Goal: Complete application form: Complete application form

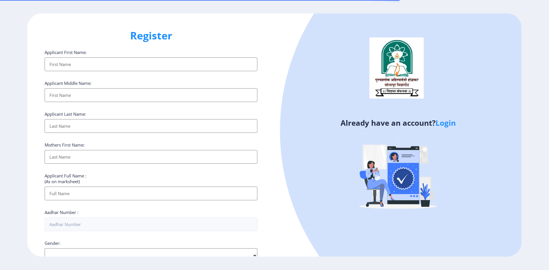
select select
click at [98, 65] on input "Applicant First Name:" at bounding box center [151, 64] width 213 height 14
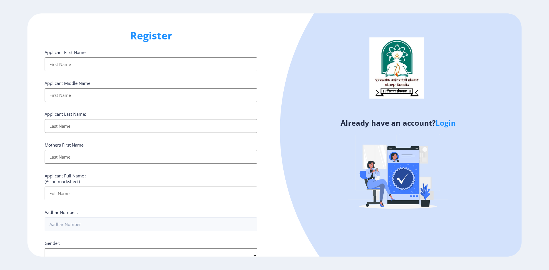
click at [87, 67] on input "Applicant First Name:" at bounding box center [151, 64] width 213 height 14
type input "[PERSON_NAME]"
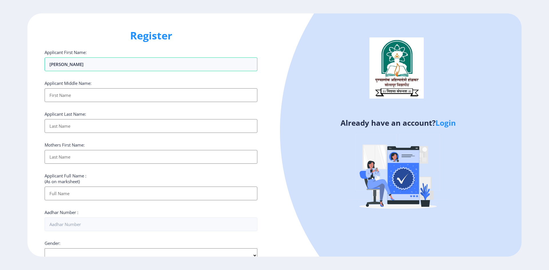
click at [81, 93] on input "Applicant First Name:" at bounding box center [151, 95] width 213 height 14
type input "[PERSON_NAME]"
click at [76, 124] on input "Applicant First Name:" at bounding box center [151, 126] width 213 height 14
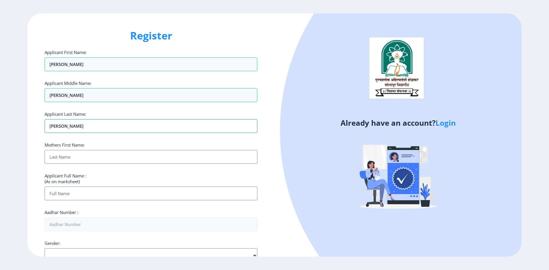
type input "[PERSON_NAME]"
click at [64, 155] on input "Applicant First Name:" at bounding box center [151, 157] width 213 height 14
type input "[PERSON_NAME]"
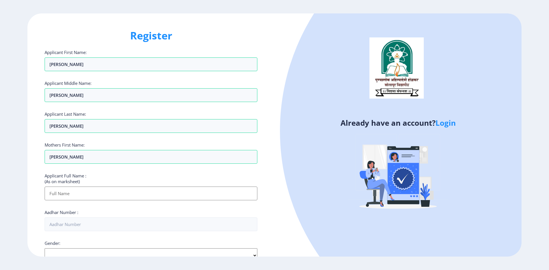
click at [67, 196] on input "Applicant First Name:" at bounding box center [151, 194] width 213 height 14
click at [66, 192] on input "Applicant First Name:" at bounding box center [151, 194] width 213 height 14
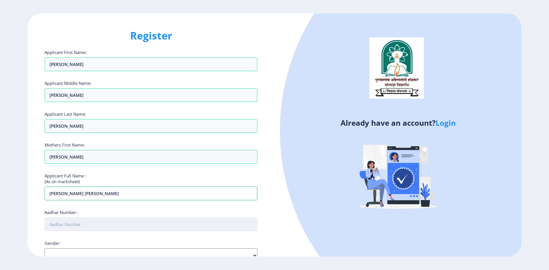
type input "[PERSON_NAME] [PERSON_NAME]"
click at [72, 225] on input "Aadhar Number :" at bounding box center [151, 225] width 213 height 14
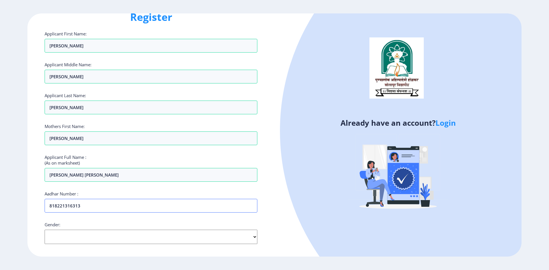
scroll to position [29, 0]
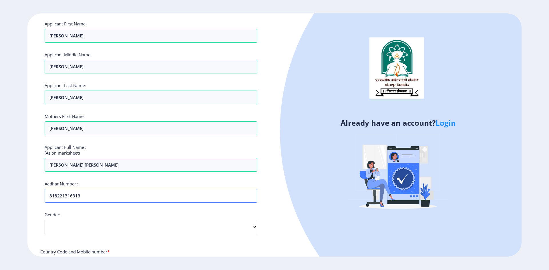
type input "818221316313"
click at [255, 228] on select "Select Gender [DEMOGRAPHIC_DATA] [DEMOGRAPHIC_DATA] Other" at bounding box center [151, 227] width 213 height 14
select select "[DEMOGRAPHIC_DATA]"
click at [45, 220] on select "Select Gender [DEMOGRAPHIC_DATA] [DEMOGRAPHIC_DATA] Other" at bounding box center [151, 227] width 213 height 14
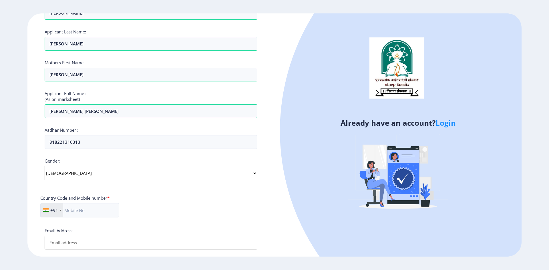
scroll to position [86, 0]
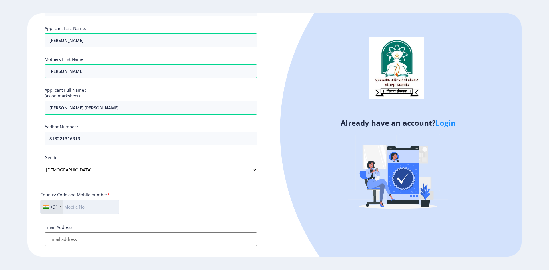
click at [81, 208] on input "text" at bounding box center [79, 207] width 79 height 14
type input "9822294957"
click at [81, 238] on input "Email Address:" at bounding box center [151, 239] width 213 height 14
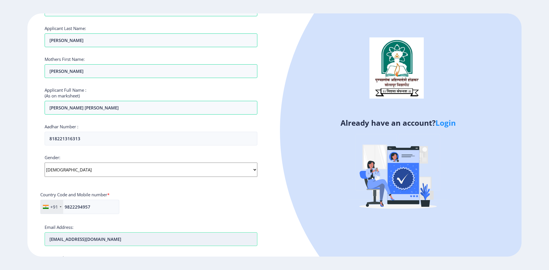
type input "[EMAIL_ADDRESS][DOMAIN_NAME]"
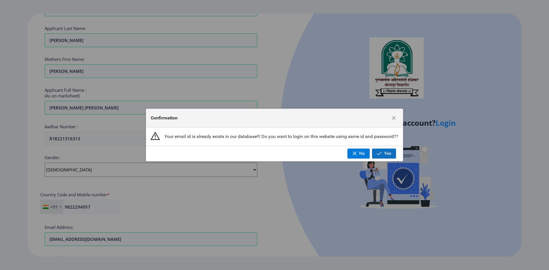
click at [380, 154] on span "button" at bounding box center [379, 153] width 5 height 5
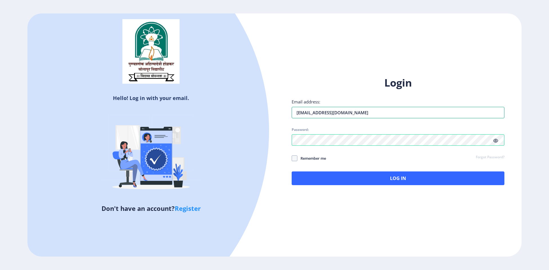
drag, startPoint x: 295, startPoint y: 113, endPoint x: 402, endPoint y: 125, distance: 107.6
click at [396, 122] on div "Login Email address: [EMAIL_ADDRESS][DOMAIN_NAME] Password: Remember me Forgot …" at bounding box center [398, 130] width 213 height 109
type input "[EMAIL_ADDRESS][DOMAIN_NAME]"
click at [294, 159] on span at bounding box center [295, 158] width 6 height 6
click at [292, 158] on input "Remember me" at bounding box center [292, 158] width 0 height 0
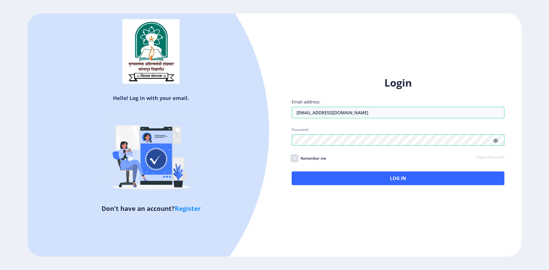
checkbox input "true"
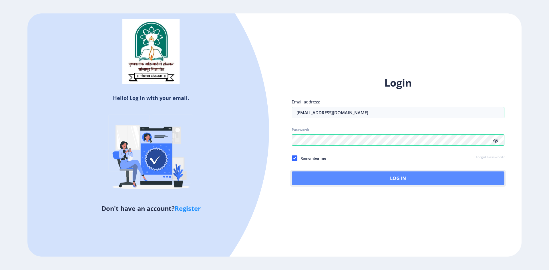
click at [381, 177] on button "Log In" at bounding box center [398, 179] width 213 height 14
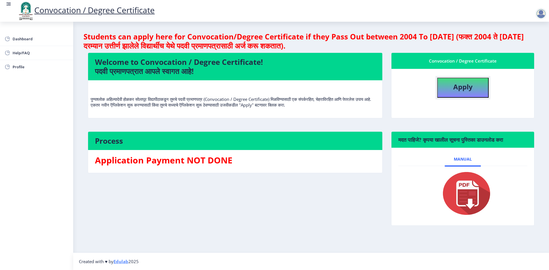
click at [456, 87] on b "Apply" at bounding box center [462, 86] width 19 height 9
select select
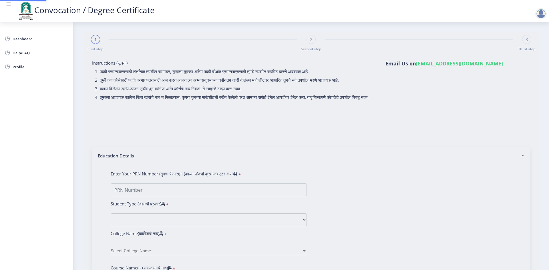
type input "[PERSON_NAME] [PERSON_NAME]"
type input "[PERSON_NAME]"
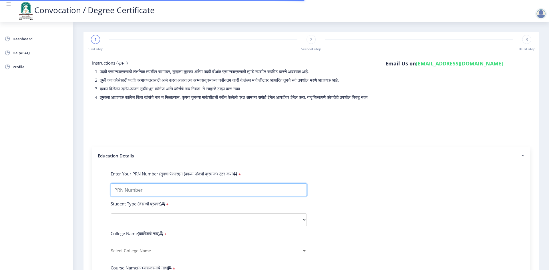
click at [144, 194] on input "Enter Your PRN Number (तुमचा पीआरएन (कायम नोंदणी क्रमांक) एंटर करा)" at bounding box center [209, 190] width 196 height 13
type input "P03481"
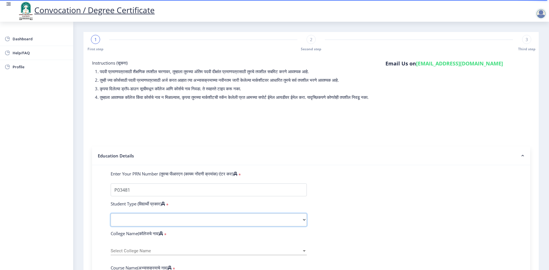
click at [302, 226] on select "Select Student Type Regular External" at bounding box center [209, 220] width 196 height 13
select select "Regular"
click at [111, 219] on select "Select Student Type Regular External" at bounding box center [209, 220] width 196 height 13
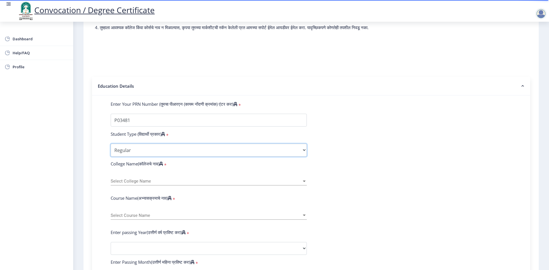
scroll to position [86, 0]
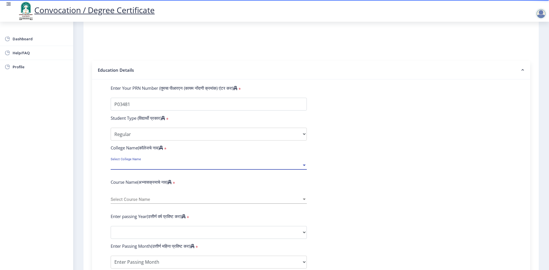
click at [303, 166] on div at bounding box center [304, 165] width 3 height 1
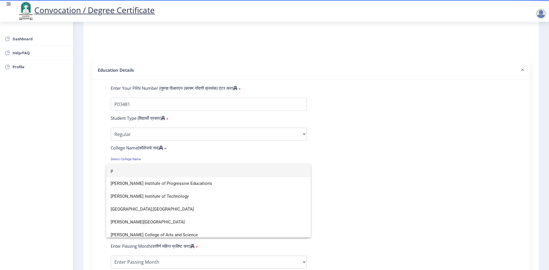
scroll to position [428, 0]
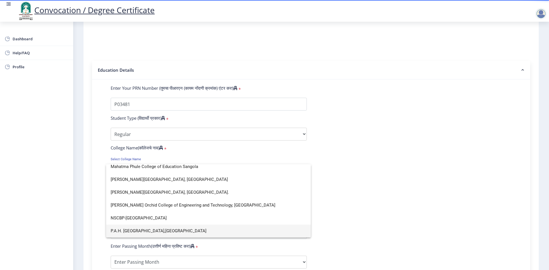
type input "p"
click at [145, 230] on span "P.A.H. [GEOGRAPHIC_DATA],[GEOGRAPHIC_DATA]" at bounding box center [209, 231] width 196 height 13
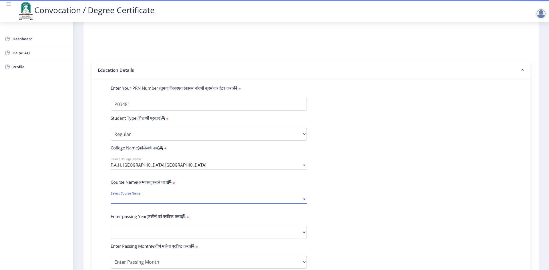
click at [303, 200] on div at bounding box center [304, 199] width 3 height 1
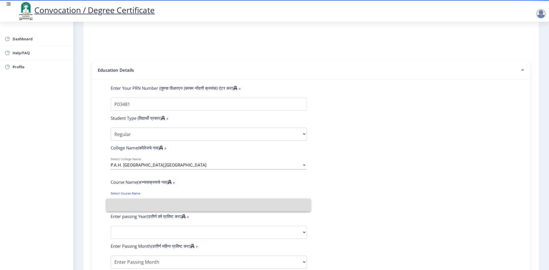
click at [142, 205] on input at bounding box center [209, 205] width 196 height 13
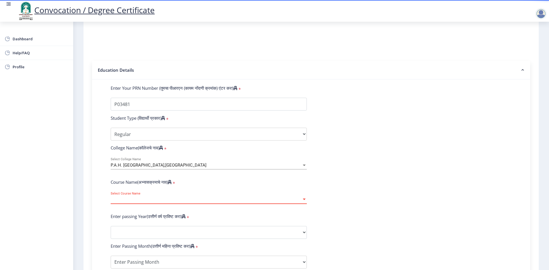
click at [144, 202] on span "Select Course Name" at bounding box center [206, 199] width 191 height 5
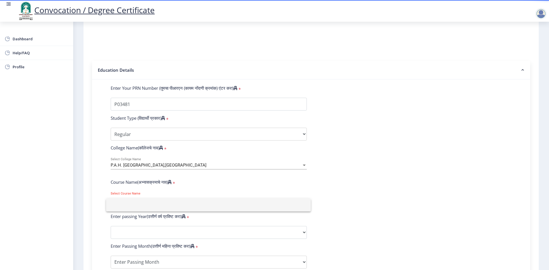
click at [163, 237] on div at bounding box center [274, 135] width 549 height 270
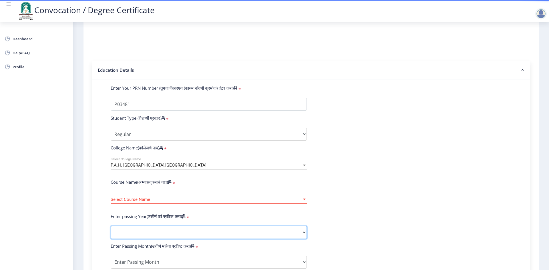
click at [304, 238] on select "2025 2024 2023 2022 2021 2020 2019 2018 2017 2016 2015 2014 2013 2012 2011 2010…" at bounding box center [209, 232] width 196 height 13
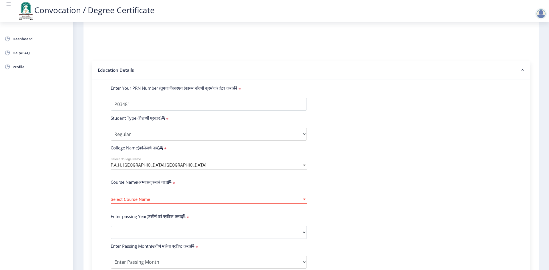
click at [345, 121] on form "Enter Your PRN Number (तुमचा पीआरएन (कायम नोंदणी क्रमांक) एंटर करा) * Student T…" at bounding box center [310, 236] width 409 height 303
click at [155, 185] on label "Course Name(अभ्यासक्रमाचे नाव)" at bounding box center [141, 182] width 61 height 6
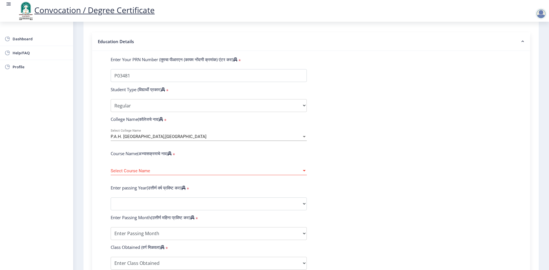
click at [303, 172] on div at bounding box center [304, 170] width 3 height 1
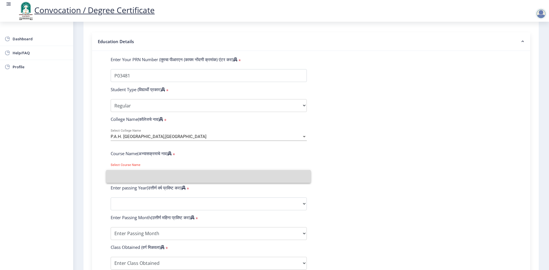
click at [201, 174] on input at bounding box center [209, 176] width 196 height 13
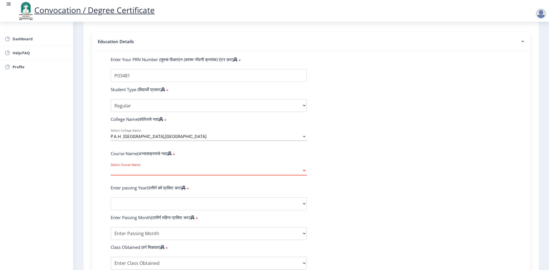
click at [172, 174] on span "Select Course Name" at bounding box center [206, 171] width 191 height 5
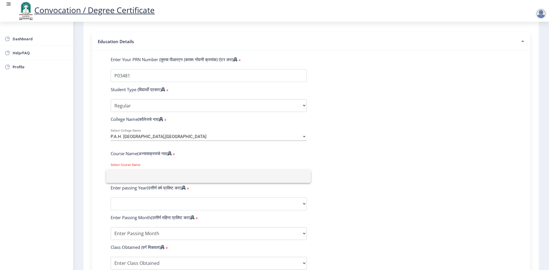
click at [324, 185] on div at bounding box center [274, 135] width 549 height 270
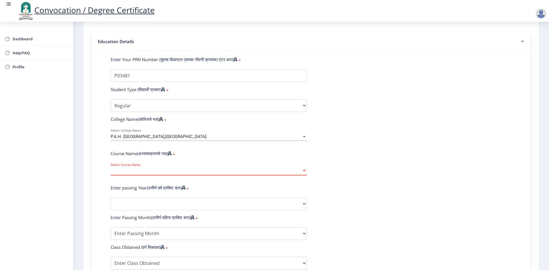
click at [304, 174] on div at bounding box center [304, 171] width 5 height 5
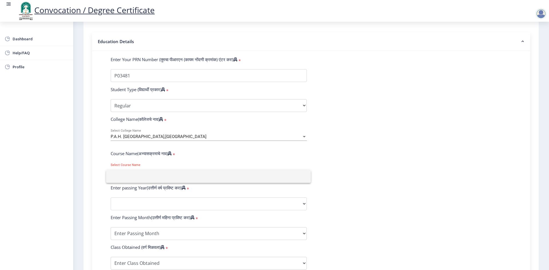
click at [334, 179] on div at bounding box center [274, 135] width 549 height 270
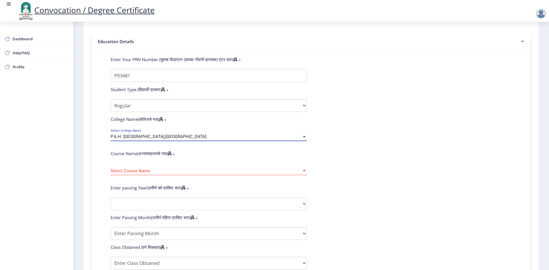
click at [304, 137] on div at bounding box center [304, 136] width 3 height 1
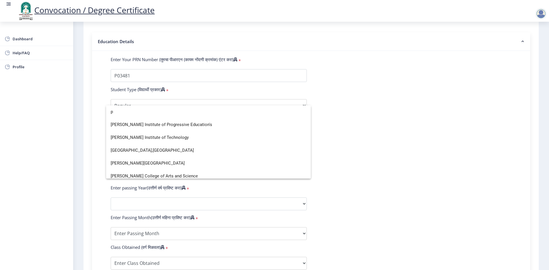
click at [328, 156] on div at bounding box center [274, 135] width 549 height 270
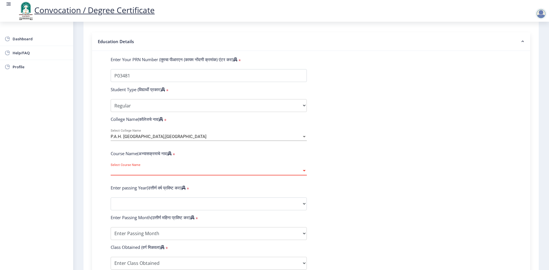
click at [303, 172] on div at bounding box center [304, 170] width 3 height 1
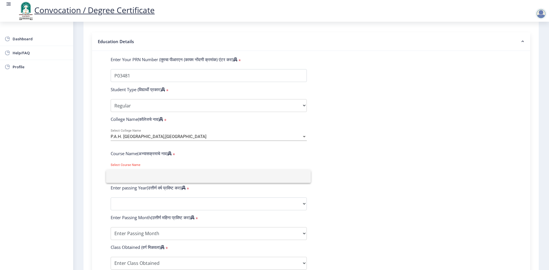
click at [334, 185] on div at bounding box center [274, 135] width 549 height 270
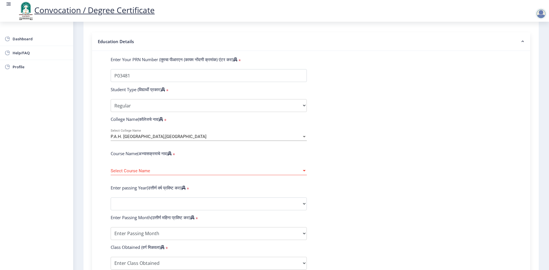
click at [304, 174] on div at bounding box center [304, 171] width 5 height 5
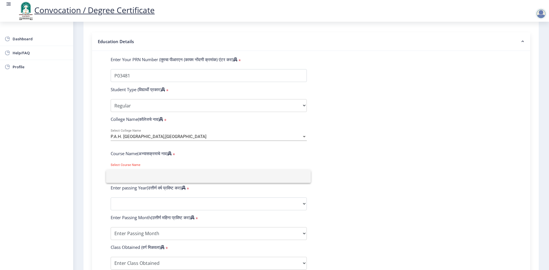
click at [360, 179] on div at bounding box center [274, 135] width 549 height 270
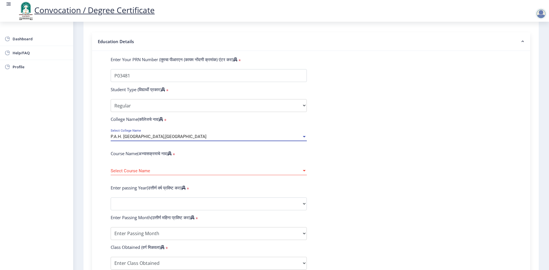
click at [304, 137] on div at bounding box center [304, 136] width 3 height 1
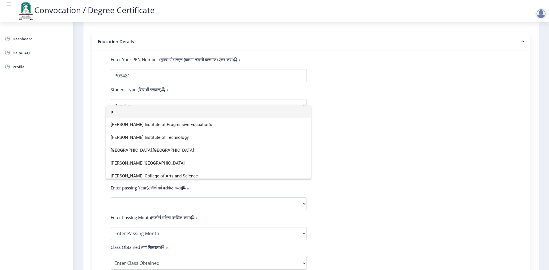
click at [151, 115] on input "p" at bounding box center [209, 111] width 196 height 13
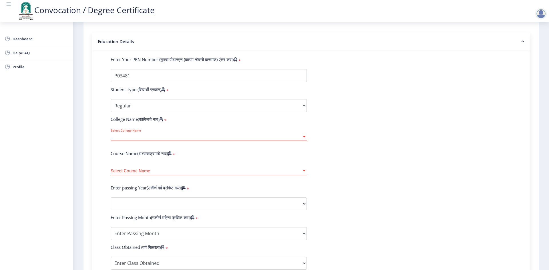
click at [303, 139] on div at bounding box center [304, 136] width 5 height 5
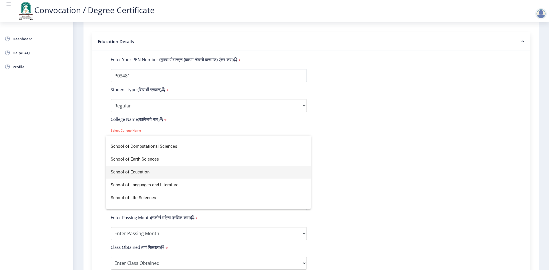
scroll to position [57, 0]
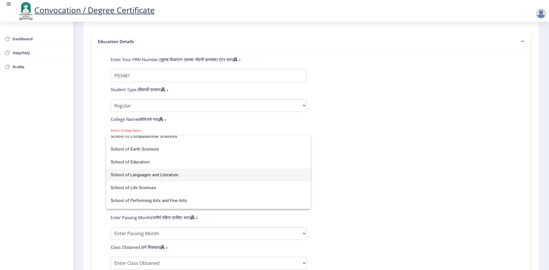
type input "sch"
click at [167, 175] on span "School of Languages and Literature" at bounding box center [209, 175] width 196 height 13
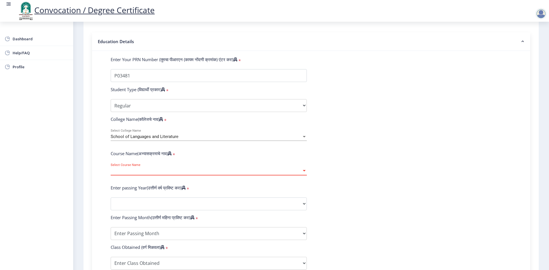
click at [304, 172] on div at bounding box center [304, 170] width 3 height 1
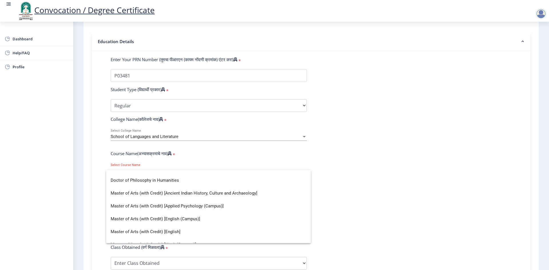
scroll to position [0, 0]
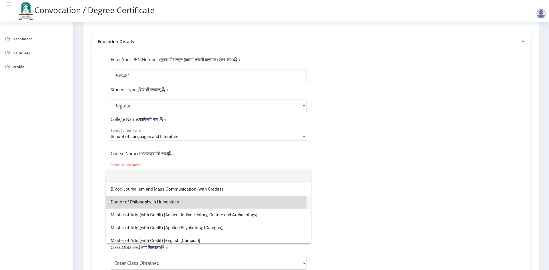
click at [146, 203] on span "Doctor of Philosophy in Humanities" at bounding box center [209, 202] width 196 height 13
select select "January"
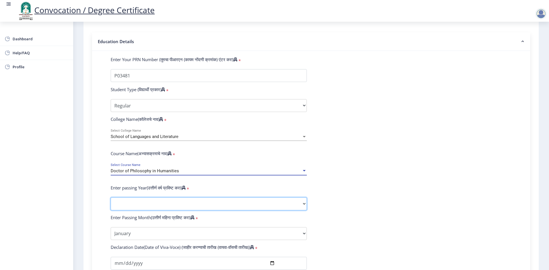
click at [146, 205] on select "2025 2024 2023 2022 2021 2020 2019 2018 2017 2016 2015 2014 2013 2012 2011 2010…" at bounding box center [209, 204] width 196 height 13
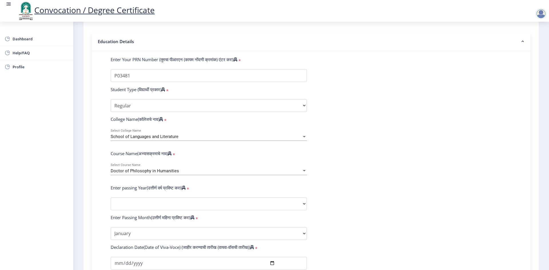
click at [362, 195] on form "Enter Your PRN Number (तुमचा पीआरएन (कायम नोंदणी क्रमांक) एंटर करा) * Student T…" at bounding box center [310, 223] width 409 height 333
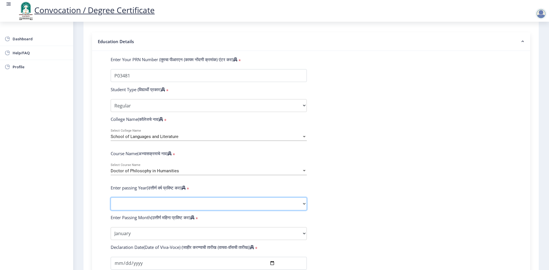
click at [303, 210] on select "2025 2024 2023 2022 2021 2020 2019 2018 2017 2016 2015 2014 2013 2012 2011 2010…" at bounding box center [209, 204] width 196 height 13
select select "2025"
click at [111, 203] on select "2025 2024 2023 2022 2021 2020 2019 2018 2017 2016 2015 2014 2013 2012 2011 2010…" at bounding box center [209, 204] width 196 height 13
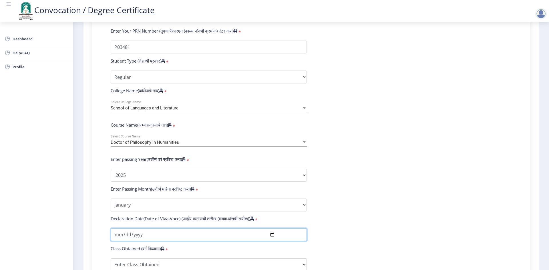
click at [121, 241] on input "date" at bounding box center [209, 234] width 196 height 13
type input "[DATE]"
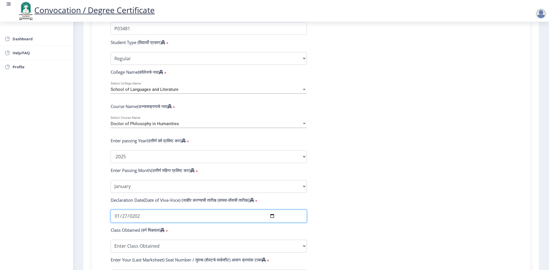
scroll to position [172, 0]
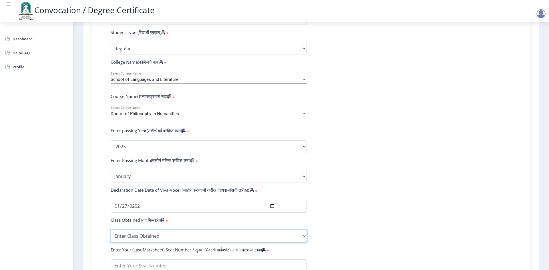
click at [134, 239] on select "Enter Class Obtained FIRST CLASS WITH DISTINCTION FIRST CLASS HIGHER SECOND CLA…" at bounding box center [209, 236] width 196 height 13
click at [329, 232] on form "Enter Your PRN Number (तुमचा पीआरएन (कायम नोंदणी क्रमांक) एंटर करा) * Student T…" at bounding box center [310, 165] width 409 height 333
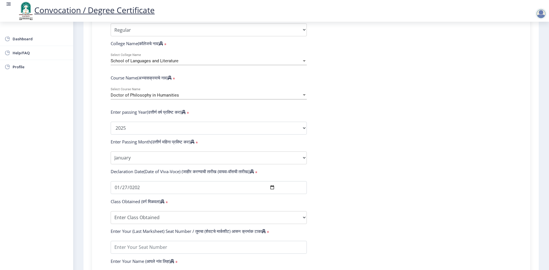
scroll to position [200, 0]
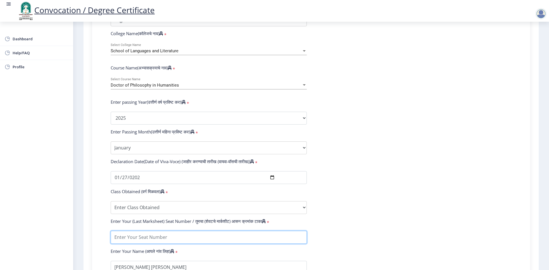
click at [187, 240] on input "textarea" at bounding box center [209, 237] width 196 height 13
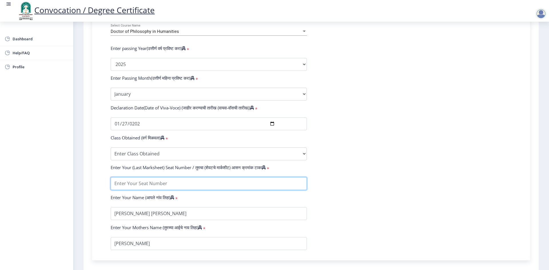
scroll to position [257, 0]
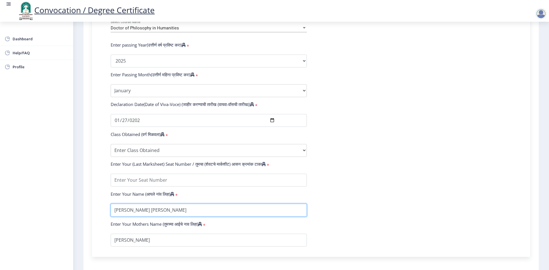
click at [166, 217] on input "textarea" at bounding box center [209, 210] width 196 height 13
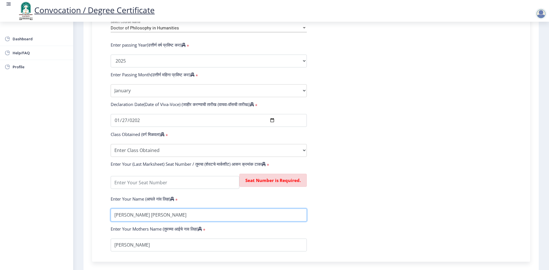
scroll to position [286, 0]
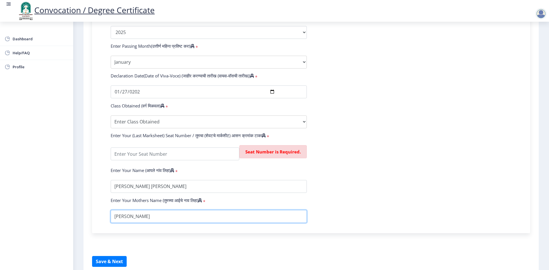
click at [154, 220] on input "textarea" at bounding box center [209, 216] width 196 height 13
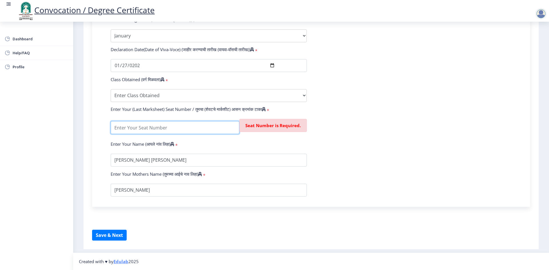
click at [143, 133] on input "textarea" at bounding box center [175, 127] width 129 height 13
click at [163, 131] on input "textarea" at bounding box center [175, 127] width 129 height 13
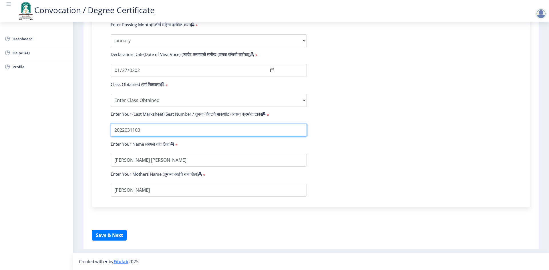
type input "2022031103"
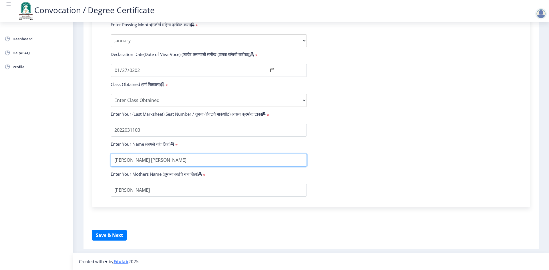
click at [158, 159] on input "textarea" at bounding box center [209, 160] width 196 height 13
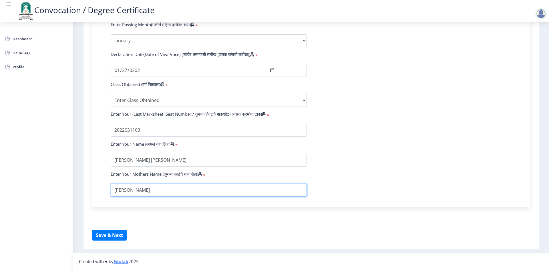
click at [162, 187] on input "textarea" at bounding box center [209, 190] width 196 height 13
click at [112, 234] on button "Save & Next" at bounding box center [109, 235] width 35 height 11
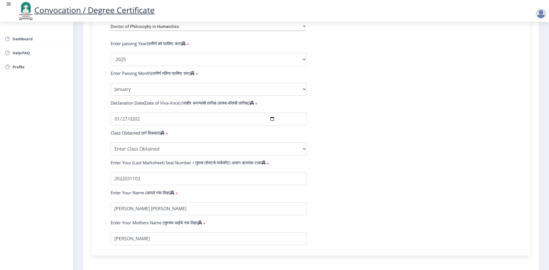
scroll to position [256, 0]
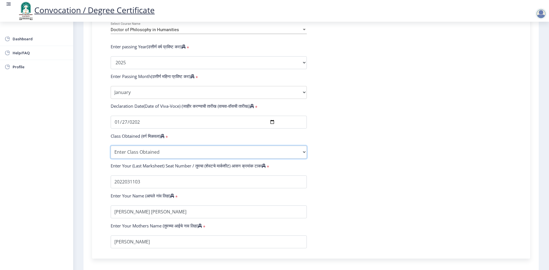
click at [136, 157] on select "Enter Class Obtained FIRST CLASS WITH DISTINCTION FIRST CLASS HIGHER SECOND CLA…" at bounding box center [209, 152] width 196 height 13
click at [159, 157] on select "Enter Class Obtained FIRST CLASS WITH DISTINCTION FIRST CLASS HIGHER SECOND CLA…" at bounding box center [209, 152] width 196 height 13
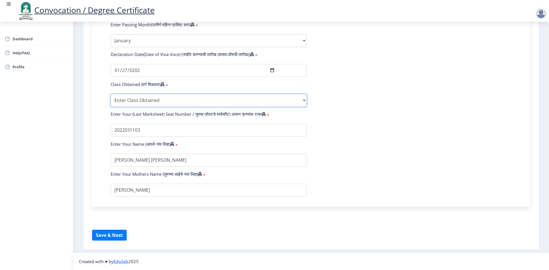
scroll to position [313, 0]
click at [107, 236] on button "Save & Next" at bounding box center [109, 235] width 35 height 11
click at [303, 100] on select "Enter Class Obtained FIRST CLASS WITH DISTINCTION FIRST CLASS HIGHER SECOND CLA…" at bounding box center [209, 100] width 196 height 13
select select "Grade A"
click at [111, 94] on select "Enter Class Obtained FIRST CLASS WITH DISTINCTION FIRST CLASS HIGHER SECOND CLA…" at bounding box center [209, 100] width 196 height 13
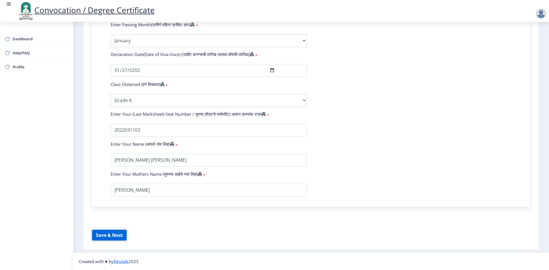
click at [110, 234] on button "Save & Next" at bounding box center [109, 235] width 35 height 11
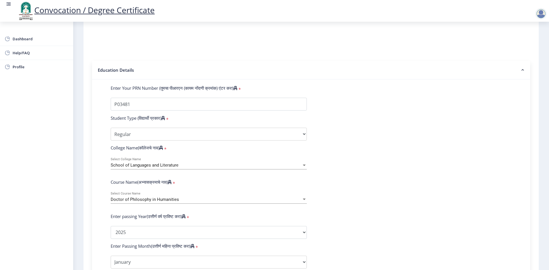
scroll to position [114, 0]
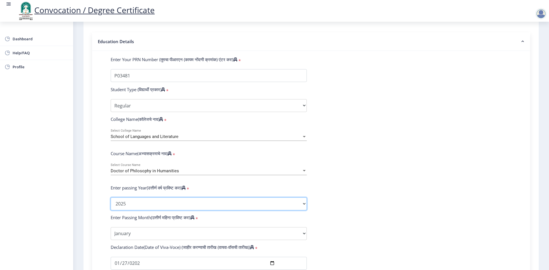
click at [150, 210] on select "2025 2024 2023 2022 2021 2020 2019 2018 2017 2016 2015 2014 2013 2012 2011 2010…" at bounding box center [209, 204] width 196 height 13
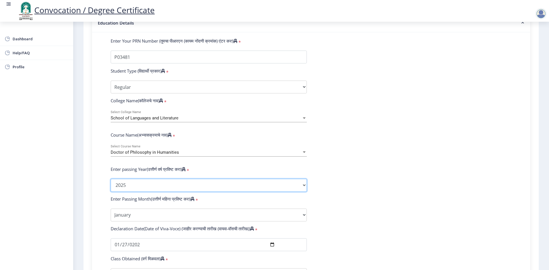
scroll to position [143, 0]
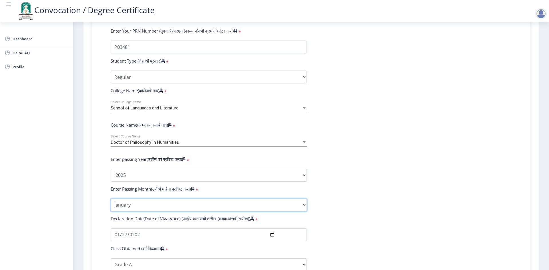
click at [145, 212] on select "Enter Passing Month January February March April May June July August September…" at bounding box center [209, 205] width 196 height 13
click at [111, 204] on select "Enter Passing Month January February March April May June July August September…" at bounding box center [209, 205] width 196 height 13
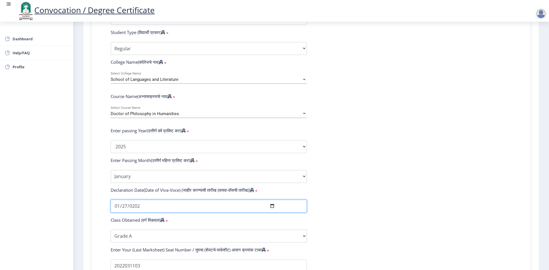
click at [271, 212] on input "[DATE]" at bounding box center [209, 206] width 196 height 13
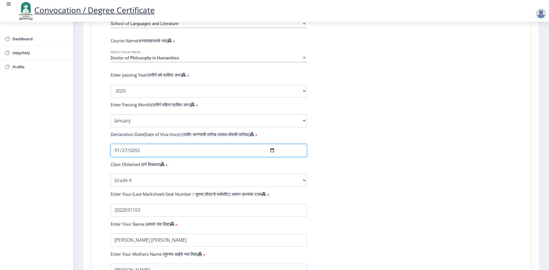
scroll to position [229, 0]
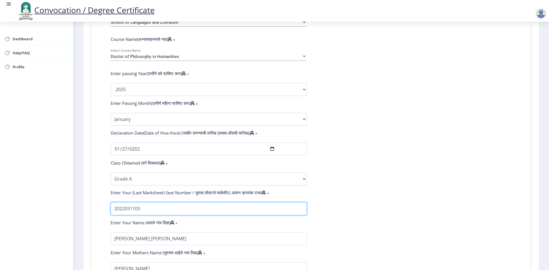
click at [145, 214] on input "textarea" at bounding box center [209, 208] width 196 height 13
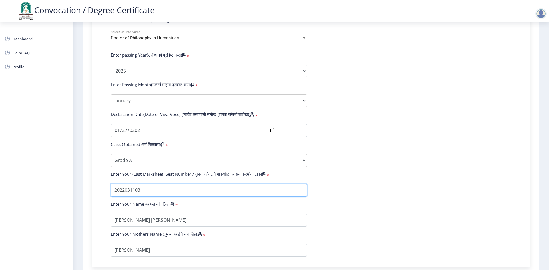
scroll to position [257, 0]
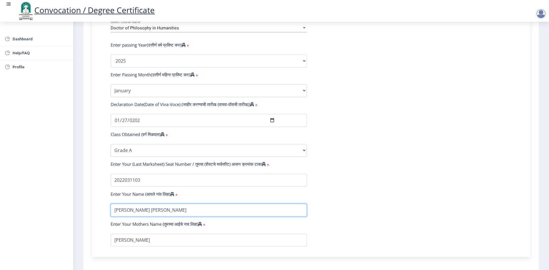
click at [165, 216] on input "textarea" at bounding box center [209, 210] width 196 height 13
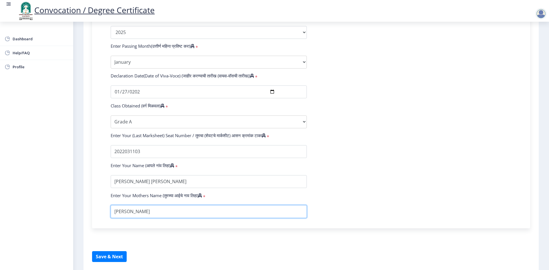
click at [141, 218] on input "textarea" at bounding box center [209, 211] width 196 height 13
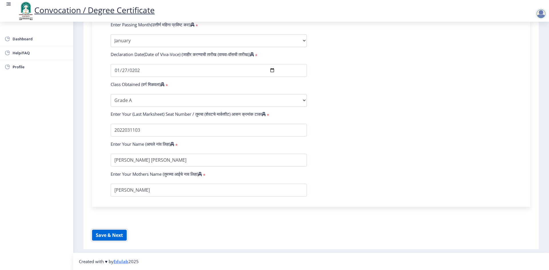
click at [112, 234] on button "Save & Next" at bounding box center [109, 235] width 35 height 11
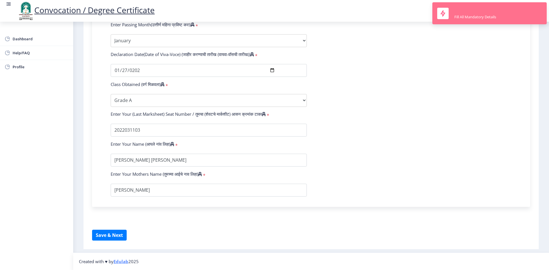
click at [475, 13] on div "Fill All Mandatory Details" at bounding box center [475, 13] width 42 height 12
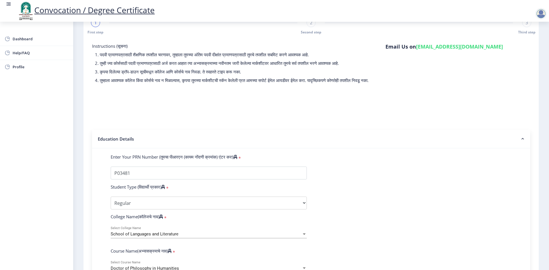
scroll to position [0, 0]
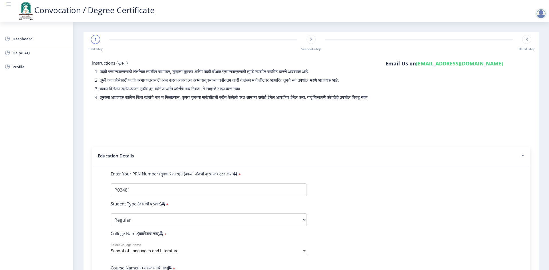
click at [96, 39] on span "1" at bounding box center [95, 40] width 3 height 6
click at [97, 39] on span "1" at bounding box center [95, 40] width 3 height 6
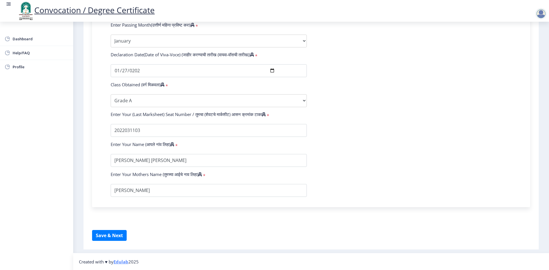
scroll to position [313, 0]
click at [109, 235] on button "Save & Next" at bounding box center [109, 235] width 35 height 11
click at [223, 187] on input "textarea" at bounding box center [209, 190] width 196 height 13
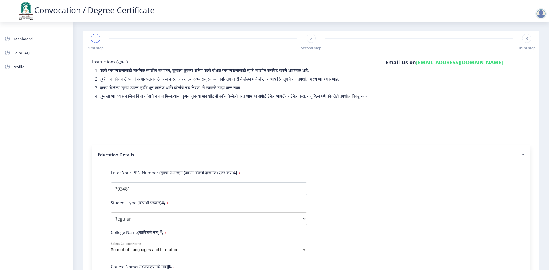
scroll to position [0, 0]
click at [371, 38] on div "1 First step 2 Second step 3 Third step" at bounding box center [310, 43] width 449 height 17
click at [312, 41] on div "2" at bounding box center [310, 39] width 9 height 9
select select "Regular"
select select "January"
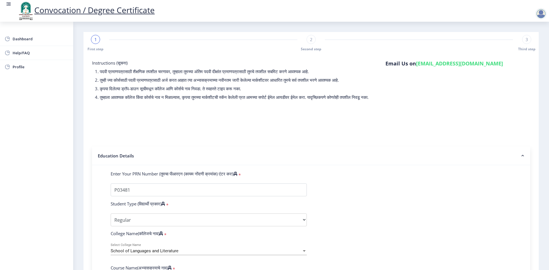
select select "Grade A"
click at [96, 40] on span "1" at bounding box center [95, 40] width 3 height 6
click at [310, 39] on rect at bounding box center [311, 40] width 6 height 6
select select "Regular"
select select "January"
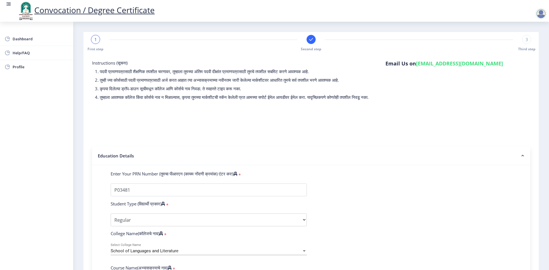
select select "Grade A"
click at [310, 39] on rect at bounding box center [311, 40] width 6 height 6
select select "Regular"
select select "January"
select select "Grade A"
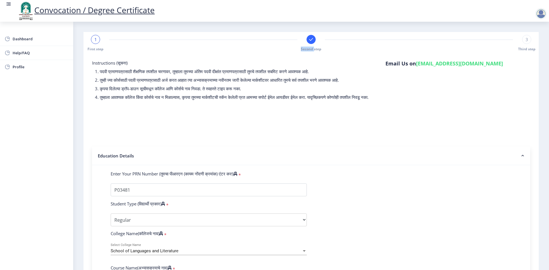
click at [310, 39] on rect at bounding box center [311, 40] width 6 height 6
select select "Regular"
select select "January"
select select "Grade A"
click at [306, 48] on span "Second step" at bounding box center [311, 49] width 21 height 5
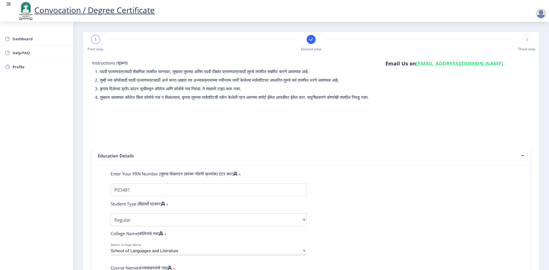
select select "Regular"
select select "January"
select select "Grade A"
click at [96, 40] on span "1" at bounding box center [95, 40] width 3 height 6
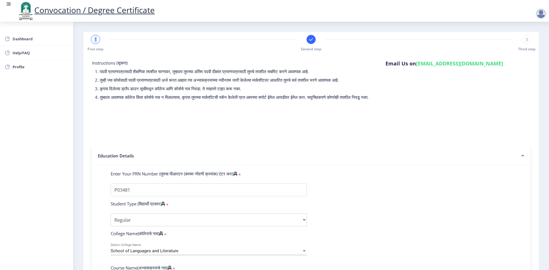
click at [96, 40] on span "1" at bounding box center [95, 40] width 3 height 6
click at [94, 49] on span "First step" at bounding box center [95, 49] width 16 height 5
click at [94, 39] on span "1" at bounding box center [95, 40] width 3 height 6
click at [92, 41] on div "1" at bounding box center [95, 39] width 9 height 9
click at [95, 41] on span "1" at bounding box center [95, 40] width 3 height 6
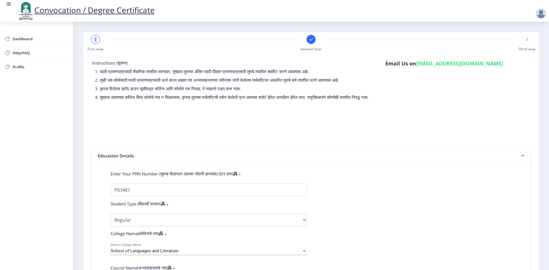
click at [95, 41] on span "1" at bounding box center [95, 40] width 3 height 6
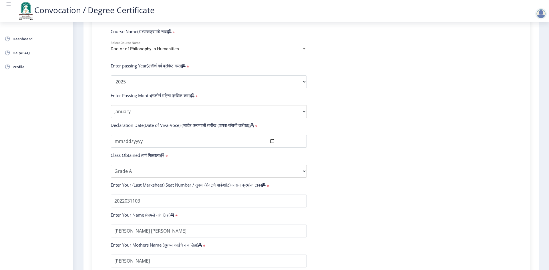
scroll to position [313, 0]
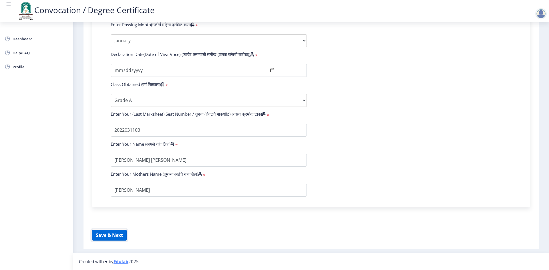
click at [115, 235] on button "Save & Next" at bounding box center [109, 235] width 35 height 11
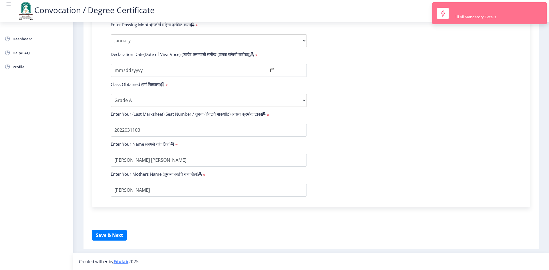
click at [464, 15] on div "Fill All Mandatory Details" at bounding box center [475, 16] width 42 height 5
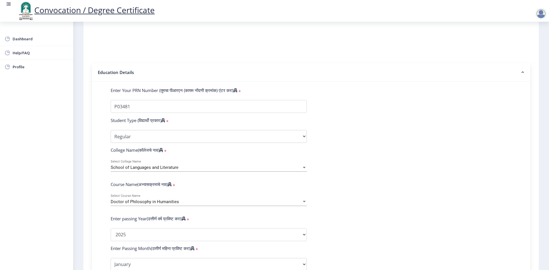
scroll to position [0, 0]
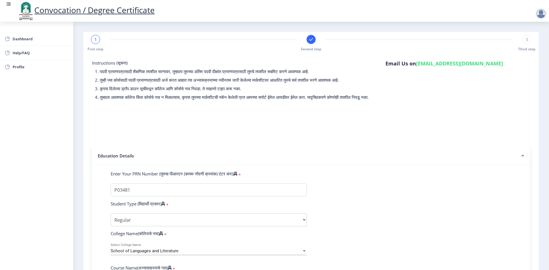
click at [310, 38] on rect at bounding box center [311, 40] width 6 height 6
select select "Regular"
select select "January"
select select "Grade A"
click at [309, 49] on span "Second step" at bounding box center [311, 49] width 21 height 5
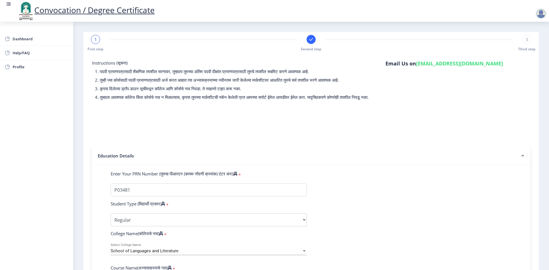
select select "Regular"
select select "January"
select select "Grade A"
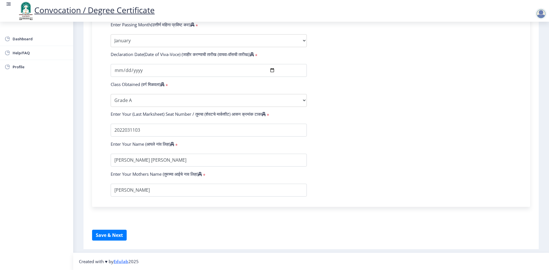
scroll to position [313, 0]
click at [116, 235] on button "Save & Next" at bounding box center [109, 235] width 35 height 11
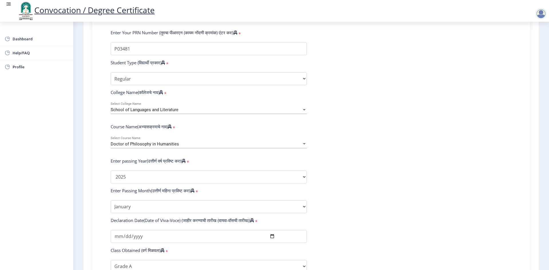
scroll to position [0, 0]
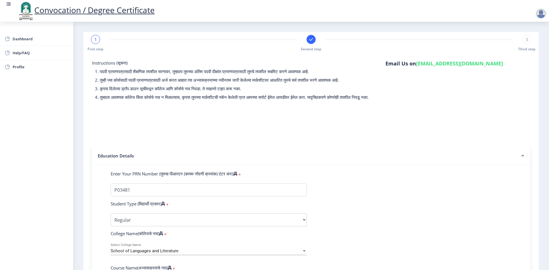
click at [96, 39] on span "1" at bounding box center [95, 40] width 3 height 6
click at [122, 65] on span "Instructions (सूचना)" at bounding box center [109, 63] width 35 height 6
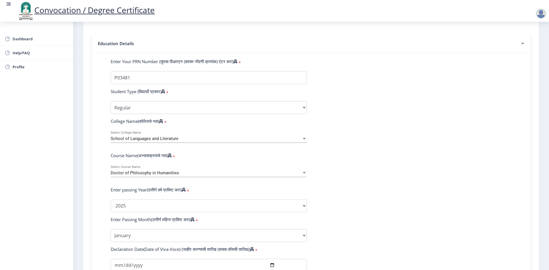
scroll to position [114, 0]
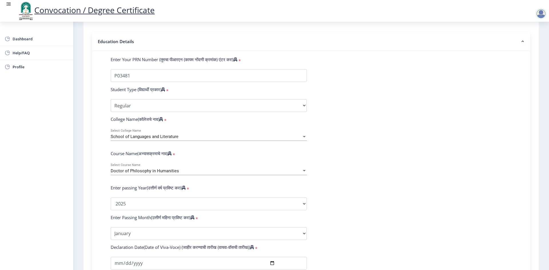
click at [141, 47] on nb-accordion-item-header "Education Details" at bounding box center [311, 41] width 438 height 19
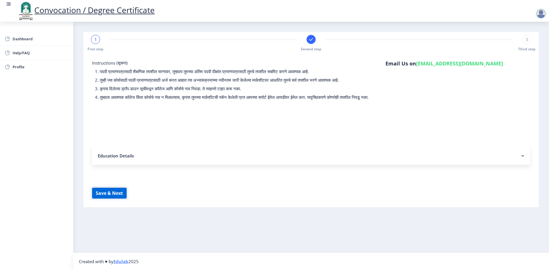
click at [111, 199] on button "Save & Next" at bounding box center [109, 193] width 35 height 11
click at [116, 162] on nb-accordion-item-header "Education Details" at bounding box center [311, 156] width 438 height 18
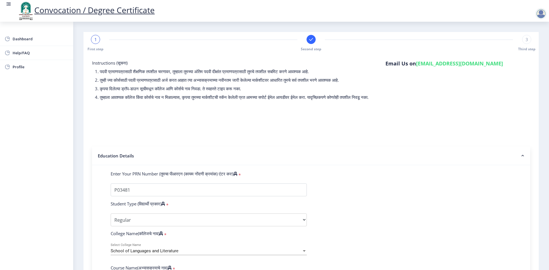
click at [114, 66] on div "Instructions (सूचना) 1. पदवी प्रमाणपत्रासाठी शैक्षणिक तपशील चरणावर, तुम्हाला तु…" at bounding box center [237, 81] width 298 height 43
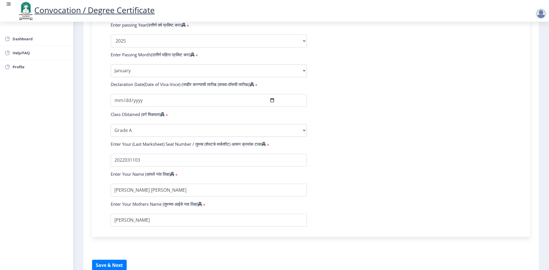
scroll to position [286, 0]
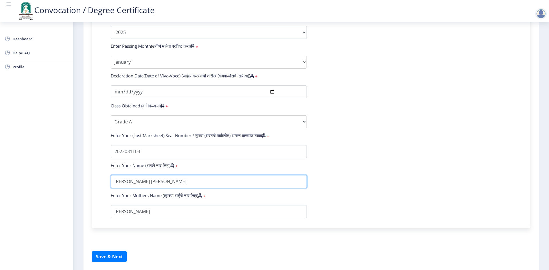
click at [175, 188] on input "textarea" at bounding box center [209, 181] width 196 height 13
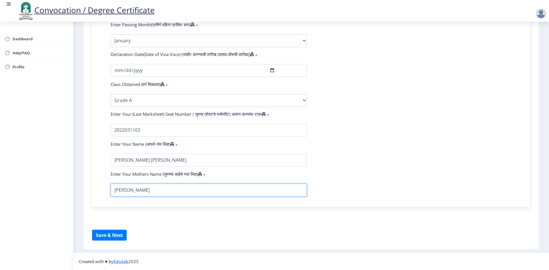
click at [140, 191] on input "textarea" at bounding box center [209, 190] width 196 height 13
click at [104, 236] on button "Save & Next" at bounding box center [109, 235] width 35 height 11
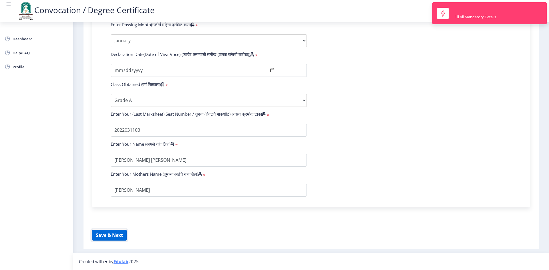
click at [104, 236] on button "Save & Next" at bounding box center [109, 235] width 35 height 11
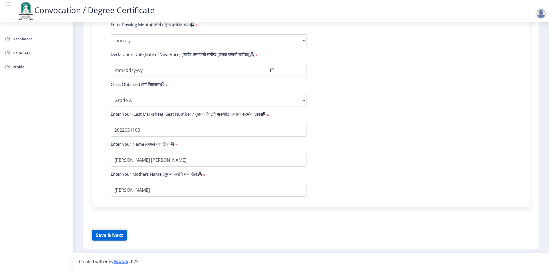
click at [104, 237] on button "Save & Next" at bounding box center [109, 235] width 35 height 11
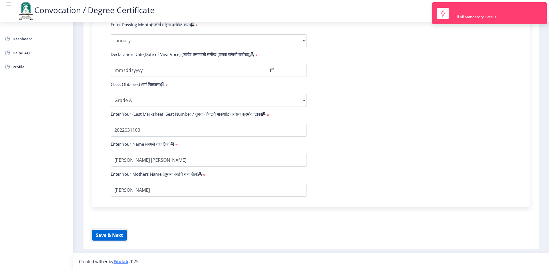
click at [104, 237] on button "Save & Next" at bounding box center [109, 235] width 35 height 11
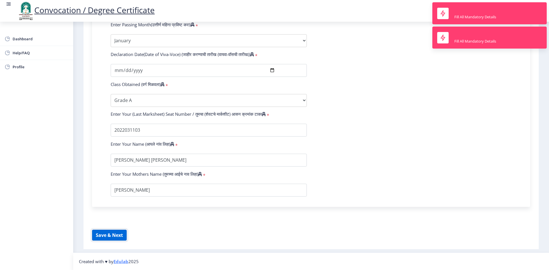
click at [104, 237] on button "Save & Next" at bounding box center [109, 235] width 35 height 11
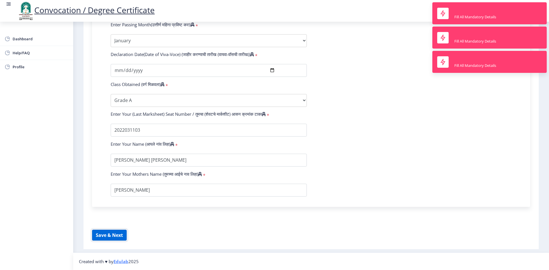
click at [104, 237] on button "Save & Next" at bounding box center [109, 235] width 35 height 11
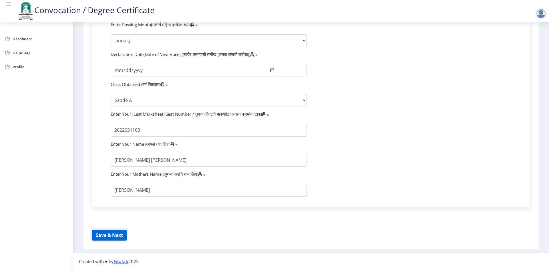
click at [110, 234] on button "Save & Next" at bounding box center [109, 235] width 35 height 11
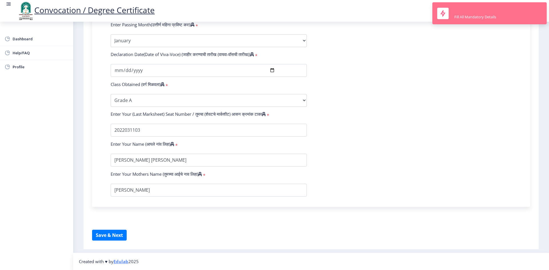
click at [443, 12] on rect at bounding box center [442, 13] width 7 height 7
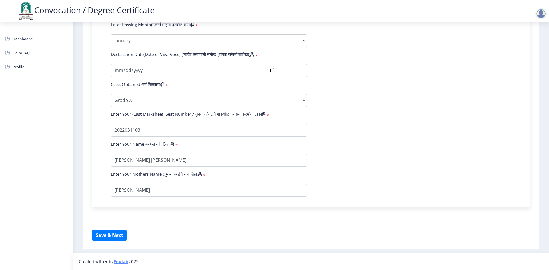
click at [542, 14] on div at bounding box center [540, 13] width 11 height 11
click at [464, 54] on div "Declaration Date(Date of Viva-Voce) (जाहीर करण्याची तारीख (वायवा-वॉसची तारीख)) *" at bounding box center [310, 55] width 409 height 8
click at [114, 236] on button "Save & Next" at bounding box center [109, 235] width 35 height 11
click at [123, 237] on button "Save & Next" at bounding box center [109, 235] width 35 height 11
click at [118, 237] on button "Save & Next" at bounding box center [109, 235] width 35 height 11
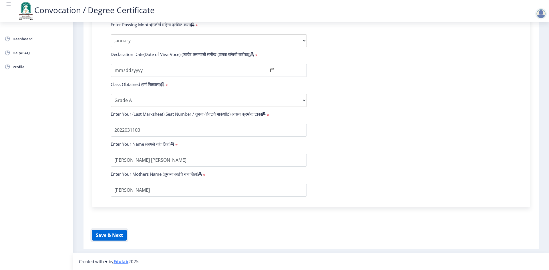
click at [112, 236] on button "Save & Next" at bounding box center [109, 235] width 35 height 11
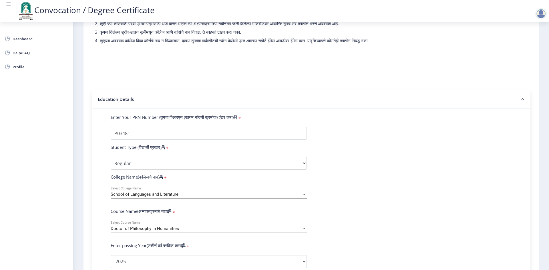
scroll to position [57, 0]
click at [117, 139] on input "Enter Your PRN Number (तुमचा पीआरएन (कायम नोंदणी क्रमांक) एंटर करा)" at bounding box center [209, 132] width 196 height 13
drag, startPoint x: 144, startPoint y: 137, endPoint x: 99, endPoint y: 134, distance: 45.0
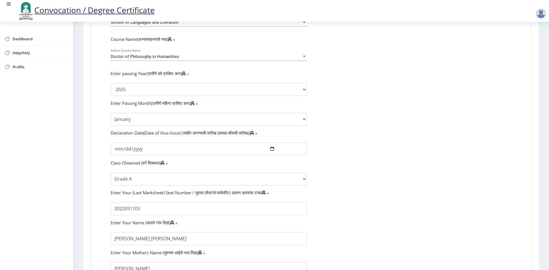
scroll to position [313, 0]
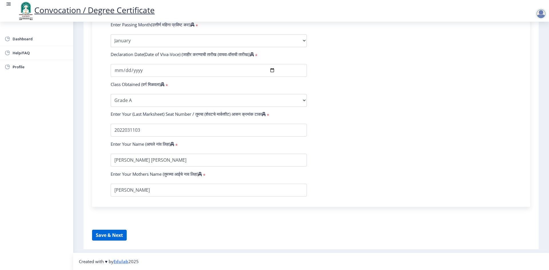
type input "202301097076226"
click at [107, 236] on button "Save & Next" at bounding box center [109, 235] width 35 height 11
click at [154, 192] on input "textarea" at bounding box center [209, 190] width 196 height 13
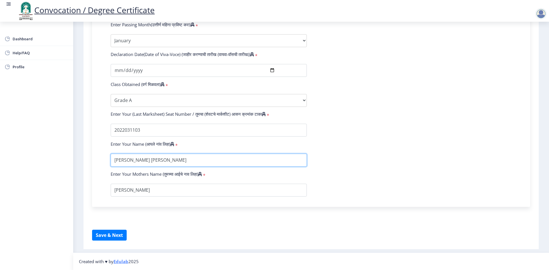
click at [113, 158] on input "textarea" at bounding box center [209, 160] width 196 height 13
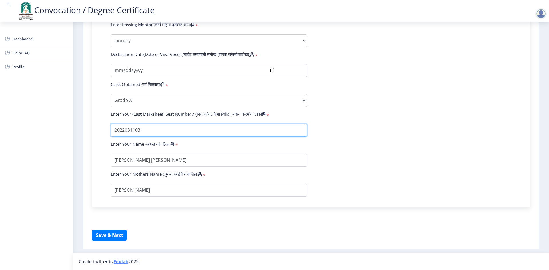
click at [181, 129] on input "textarea" at bounding box center [209, 130] width 196 height 13
click at [114, 130] on input "textarea" at bounding box center [209, 130] width 196 height 13
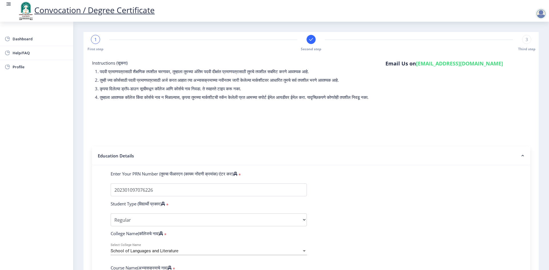
scroll to position [57, 0]
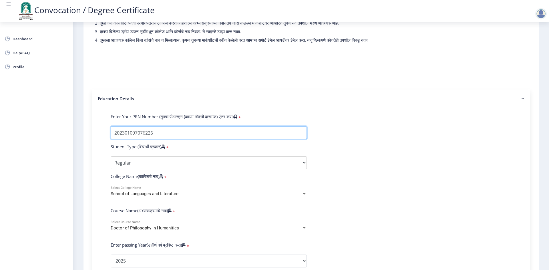
click at [123, 139] on input "Enter Your PRN Number (तुमचा पीआरएन (कायम नोंदणी क्रमांक) एंटर करा)" at bounding box center [209, 132] width 196 height 13
click at [157, 139] on input "Enter Your PRN Number (तुमचा पीआरएन (कायम नोंदणी क्रमांक) एंटर करा)" at bounding box center [209, 132] width 196 height 13
click at [146, 139] on input "Enter Your PRN Number (तुमचा पीआरएन (कायम नोंदणी क्रमांक) एंटर करा)" at bounding box center [209, 132] width 196 height 13
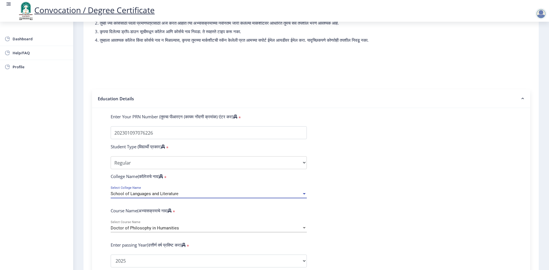
click at [193, 196] on div "School of Languages and Literature" at bounding box center [206, 194] width 191 height 5
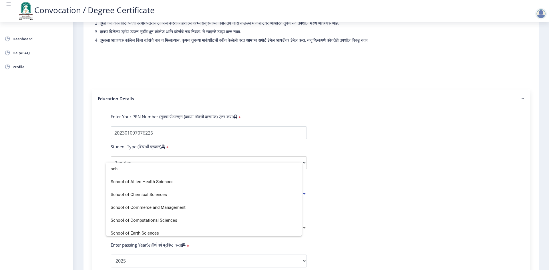
scroll to position [0, 0]
click at [223, 149] on div at bounding box center [274, 135] width 549 height 270
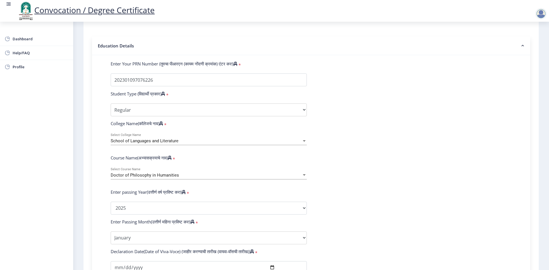
scroll to position [114, 0]
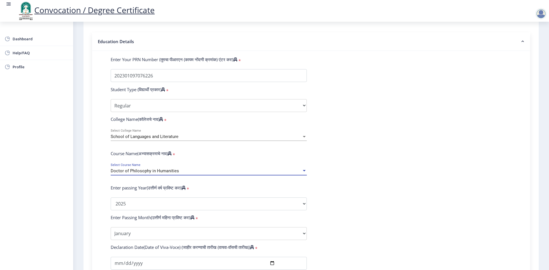
click at [304, 172] on div at bounding box center [304, 170] width 3 height 1
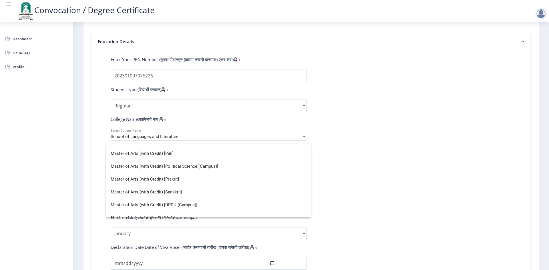
scroll to position [168, 0]
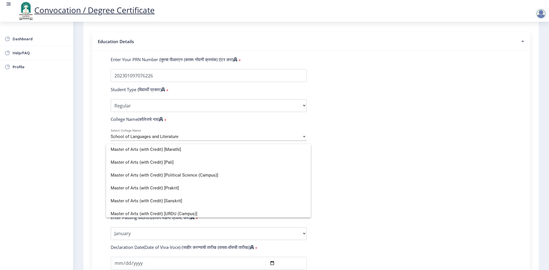
click at [279, 128] on div at bounding box center [274, 135] width 549 height 270
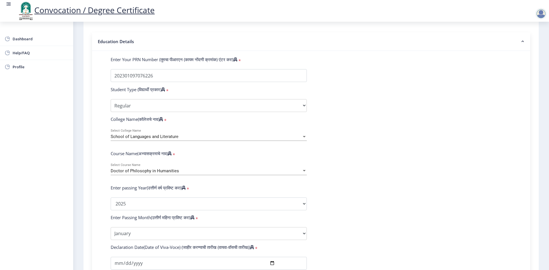
click at [303, 172] on div at bounding box center [304, 170] width 3 height 1
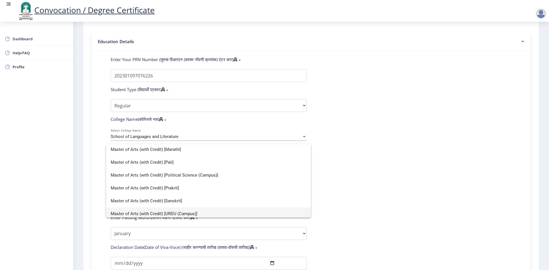
scroll to position [140, 0]
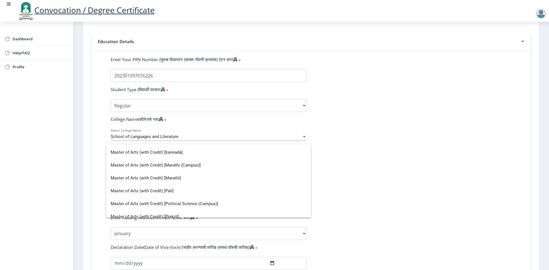
click at [210, 123] on div at bounding box center [274, 135] width 549 height 270
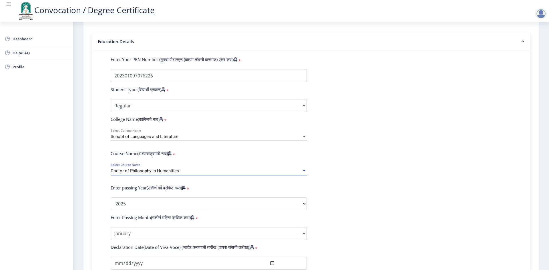
click at [303, 172] on div at bounding box center [304, 170] width 3 height 1
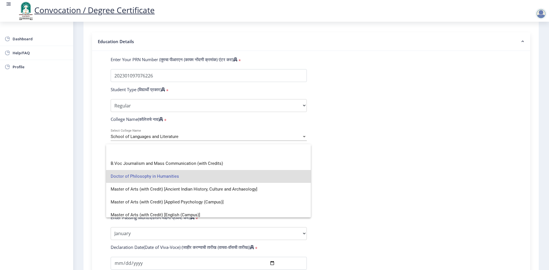
click at [212, 138] on div at bounding box center [274, 135] width 549 height 270
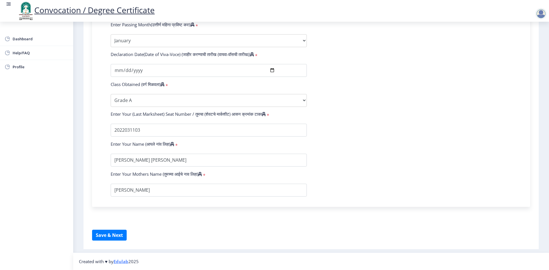
scroll to position [313, 0]
click at [113, 234] on button "Save & Next" at bounding box center [109, 235] width 35 height 11
click at [114, 232] on button "Save & Next" at bounding box center [109, 235] width 35 height 11
click at [113, 240] on button "Save & Next" at bounding box center [109, 235] width 35 height 11
click at [118, 233] on button "Save & Next" at bounding box center [109, 235] width 35 height 11
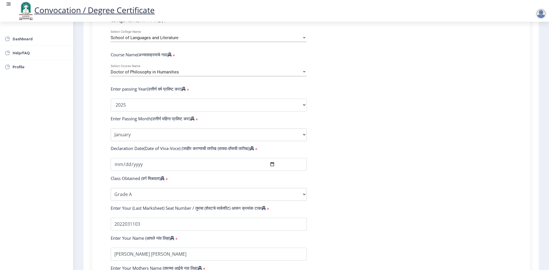
scroll to position [198, 0]
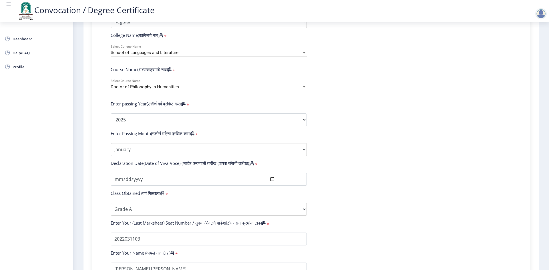
click at [156, 72] on label "Course Name(अभ्यासक्रमाचे नाव)" at bounding box center [141, 70] width 61 height 6
click at [128, 86] on div "Doctor of Philosophy in Humanities Select Course Name" at bounding box center [209, 85] width 196 height 12
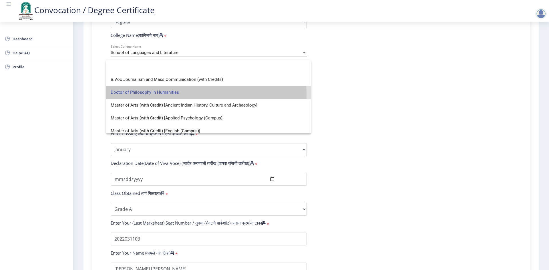
click at [167, 94] on span "Doctor of Philosophy in Humanities" at bounding box center [209, 92] width 196 height 13
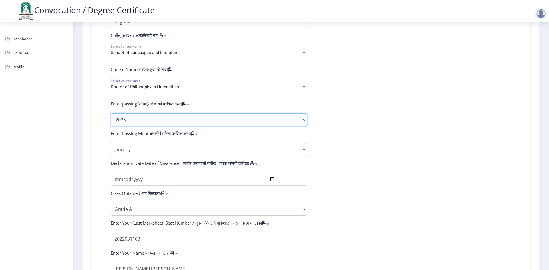
click at [180, 125] on select "2025 2024 2023 2022 2021 2020 2019 2018 2017 2016 2015 2014 2013 2012 2011 2010…" at bounding box center [209, 119] width 196 height 13
click at [180, 123] on select "2025 2024 2023 2022 2021 2020 2019 2018 2017 2016 2015 2014 2013 2012 2011 2010…" at bounding box center [209, 119] width 196 height 13
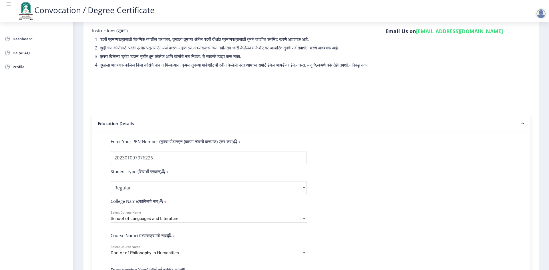
scroll to position [27, 0]
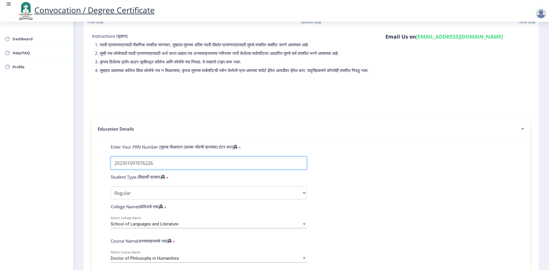
click at [172, 168] on input "Enter Your PRN Number (तुमचा पीआरएन (कायम नोंदणी क्रमांक) एंटर करा)" at bounding box center [209, 163] width 196 height 13
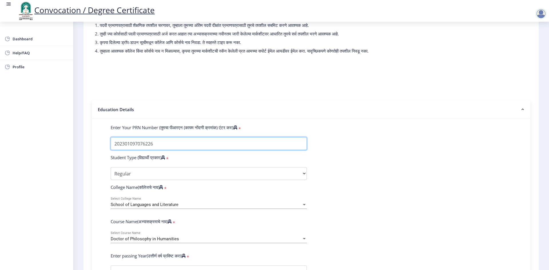
scroll to position [55, 0]
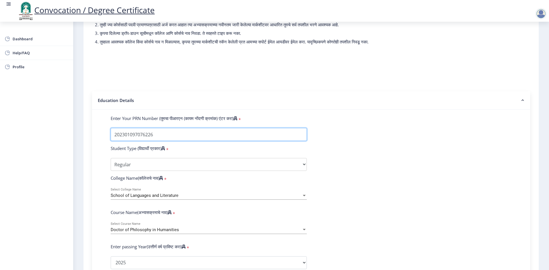
click at [169, 138] on input "Enter Your PRN Number (तुमचा पीआरएन (कायम नोंदणी क्रमांक) एंटर करा)" at bounding box center [209, 134] width 196 height 13
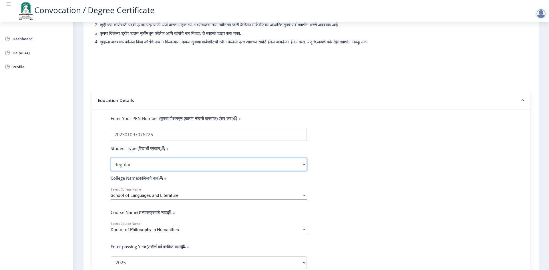
click at [151, 170] on select "Select Student Type Regular External" at bounding box center [209, 164] width 196 height 13
click at [111, 164] on select "Select Student Type Regular External" at bounding box center [209, 164] width 196 height 13
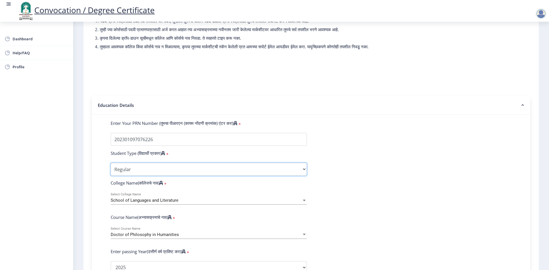
scroll to position [0, 0]
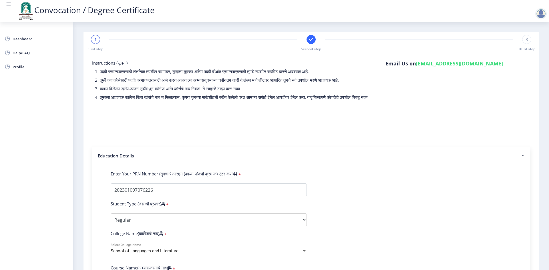
click at [97, 41] on div "1" at bounding box center [95, 39] width 9 height 9
click at [129, 40] on div "1 First step Second step 3 Third step" at bounding box center [310, 43] width 449 height 17
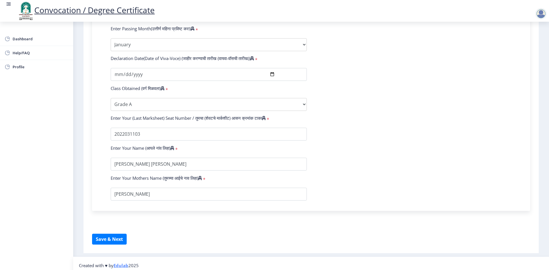
scroll to position [313, 0]
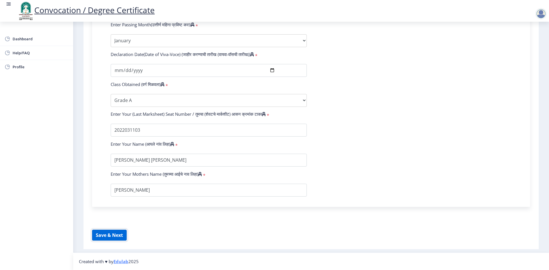
click at [116, 233] on button "Save & Next" at bounding box center [109, 235] width 35 height 11
click at [385, 92] on form "Enter Your PRN Number (तुमचा पीआरएन (कायम नोंदणी क्रमांक) एंटर करा) * Student T…" at bounding box center [310, 30] width 409 height 333
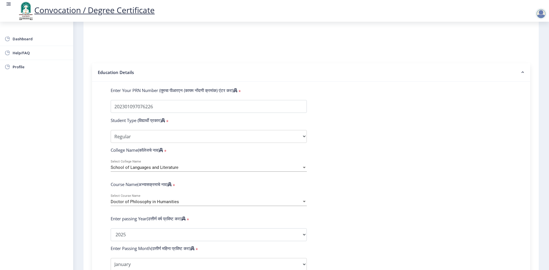
scroll to position [0, 0]
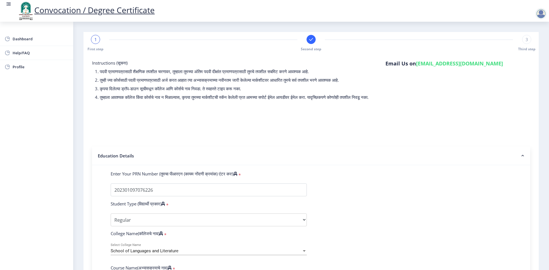
click at [402, 39] on div "1 First step Second step 3 Third step" at bounding box center [310, 43] width 449 height 17
click at [525, 39] on span "3" at bounding box center [526, 40] width 3 height 6
select select "Regular"
select select "January"
select select "Grade A"
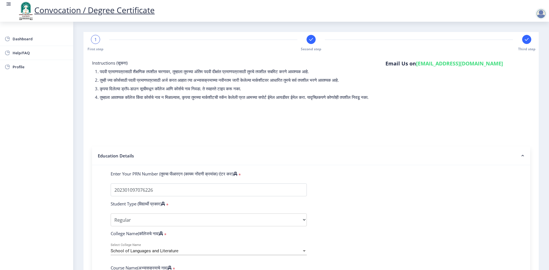
click at [97, 40] on div "1" at bounding box center [95, 39] width 9 height 9
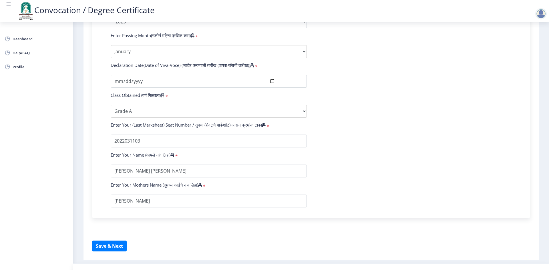
scroll to position [313, 0]
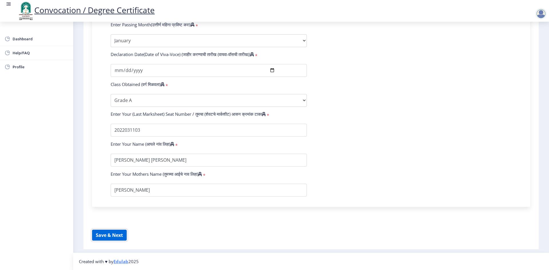
click at [105, 235] on button "Save & Next" at bounding box center [109, 235] width 35 height 11
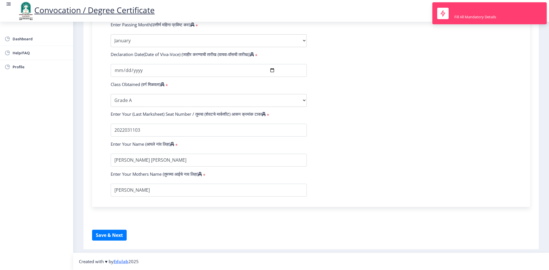
click at [290, 169] on form "Enter Your PRN Number (तुमचा पीआरएन (कायम नोंदणी क्रमांक) एंटर करा) * Student T…" at bounding box center [310, 30] width 409 height 333
click at [157, 192] on input "textarea" at bounding box center [209, 190] width 196 height 13
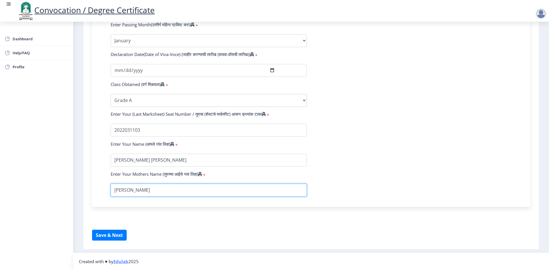
click at [143, 191] on input "textarea" at bounding box center [209, 190] width 196 height 13
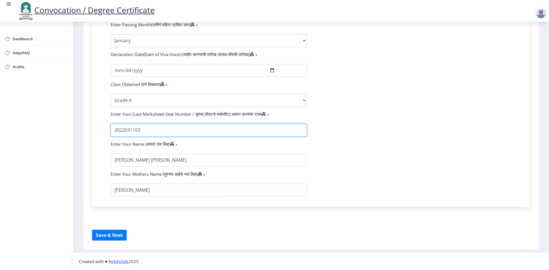
click at [143, 129] on input "textarea" at bounding box center [209, 130] width 196 height 13
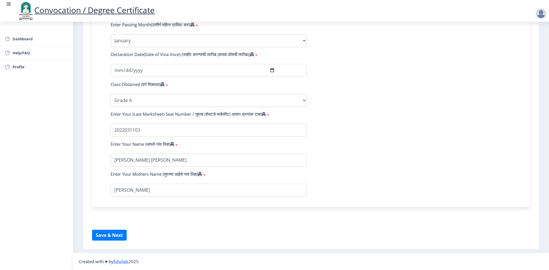
click at [269, 115] on span "*" at bounding box center [267, 115] width 3 height 6
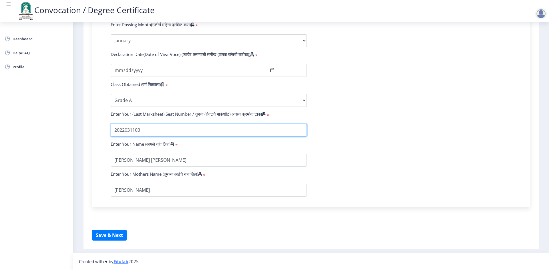
click at [281, 129] on input "textarea" at bounding box center [209, 130] width 196 height 13
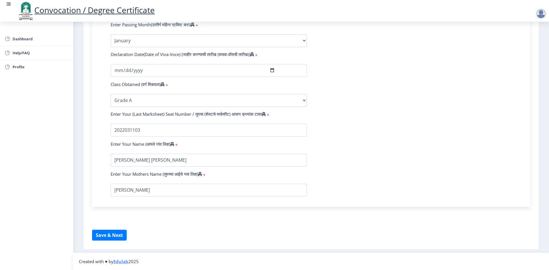
click at [306, 130] on div at bounding box center [208, 130] width 205 height 13
click at [304, 101] on select "Enter Class Obtained FIRST CLASS WITH DISTINCTION FIRST CLASS HIGHER SECOND CLA…" at bounding box center [209, 100] width 196 height 13
click at [111, 94] on select "Enter Class Obtained FIRST CLASS WITH DISTINCTION FIRST CLASS HIGHER SECOND CLA…" at bounding box center [209, 100] width 196 height 13
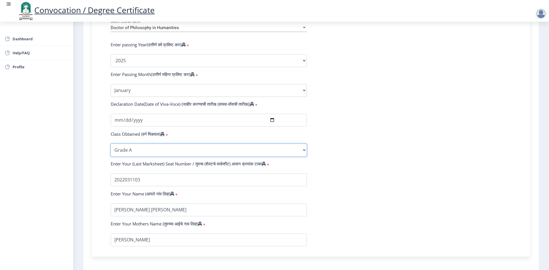
scroll to position [256, 0]
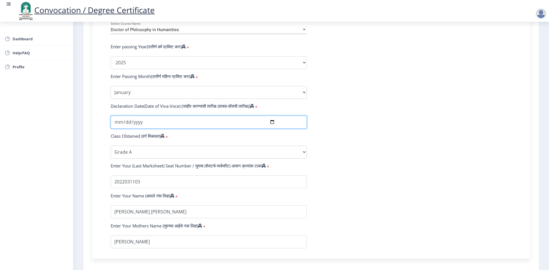
click at [273, 128] on input "[DATE]" at bounding box center [209, 122] width 196 height 13
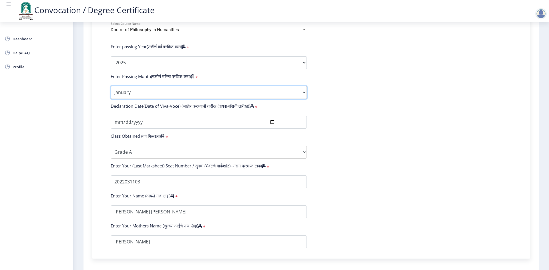
click at [302, 98] on select "Enter Passing Month January February March April May June July August September…" at bounding box center [209, 92] width 196 height 13
click at [111, 91] on select "Enter Passing Month January February March April May June July August September…" at bounding box center [209, 92] width 196 height 13
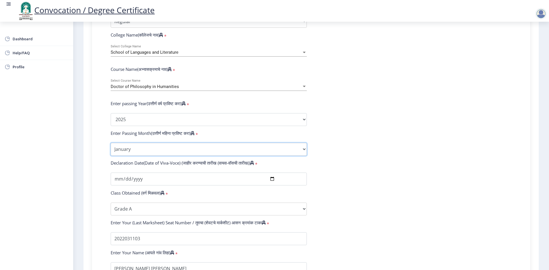
scroll to position [198, 0]
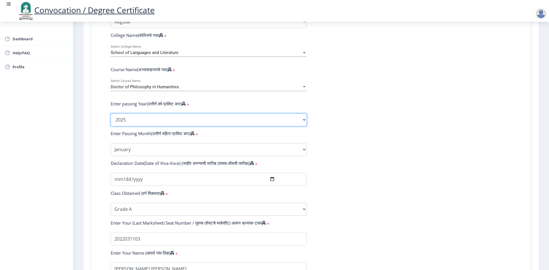
click at [131, 126] on select "2025 2024 2023 2022 2021 2020 2019 2018 2017 2016 2015 2014 2013 2012 2011 2010…" at bounding box center [209, 119] width 196 height 13
click at [111, 119] on select "2025 2024 2023 2022 2021 2020 2019 2018 2017 2016 2015 2014 2013 2012 2011 2010…" at bounding box center [209, 119] width 196 height 13
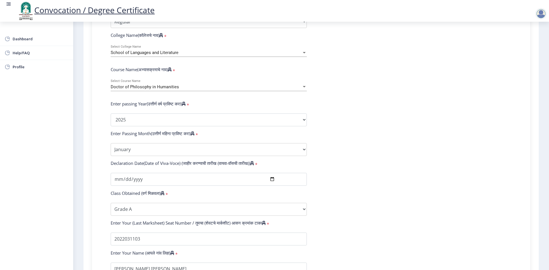
click at [184, 89] on div "Doctor of Philosophy in Humanities Select Course Name" at bounding box center [209, 85] width 196 height 12
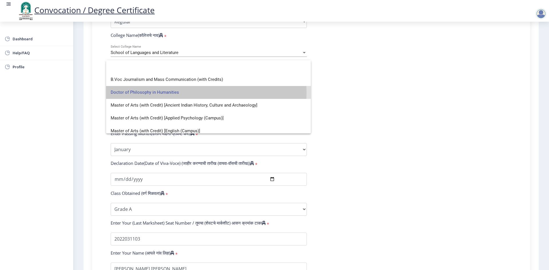
click at [166, 93] on span "Doctor of Philosophy in Humanities" at bounding box center [209, 92] width 196 height 13
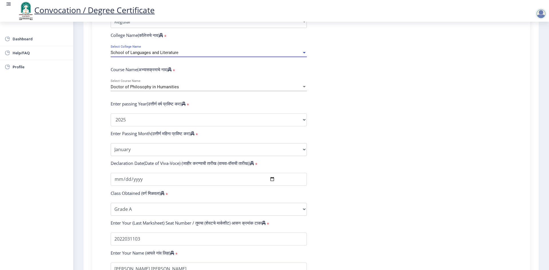
click at [303, 53] on div at bounding box center [304, 52] width 3 height 1
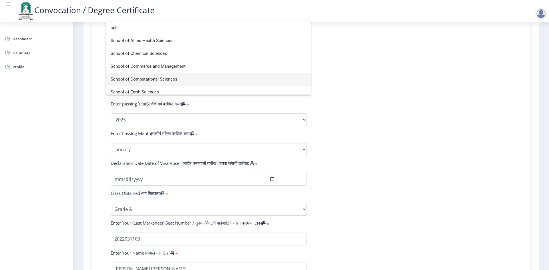
scroll to position [29, 0]
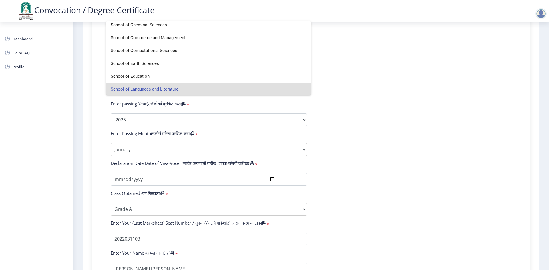
click at [160, 90] on span "School of Languages and Literature" at bounding box center [209, 89] width 196 height 13
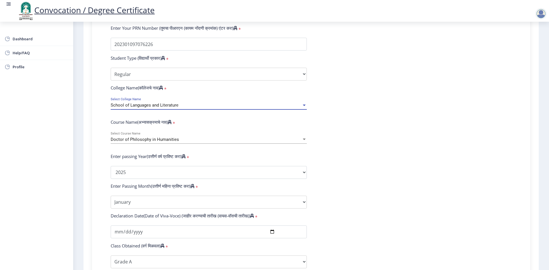
scroll to position [141, 0]
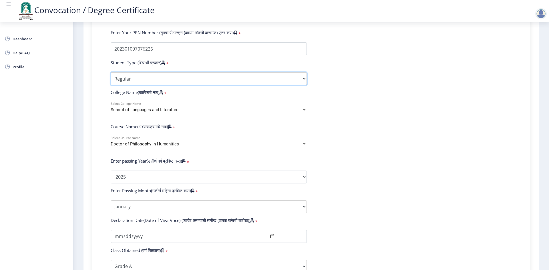
click at [303, 84] on select "Select Student Type Regular External" at bounding box center [209, 78] width 196 height 13
click at [111, 78] on select "Select Student Type Regular External" at bounding box center [209, 78] width 196 height 13
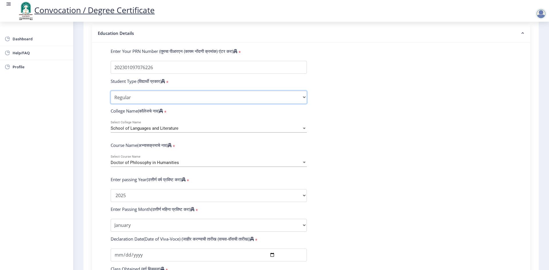
scroll to position [113, 0]
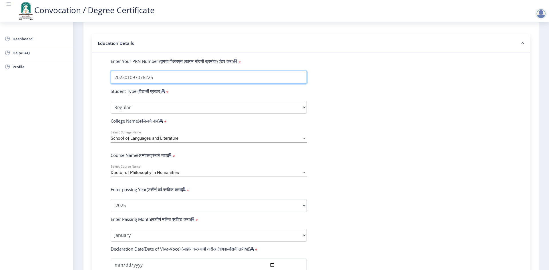
click at [248, 84] on input "Enter Your PRN Number (तुमचा पीआरएन (कायम नोंदणी क्रमांक) एंटर करा)" at bounding box center [209, 77] width 196 height 13
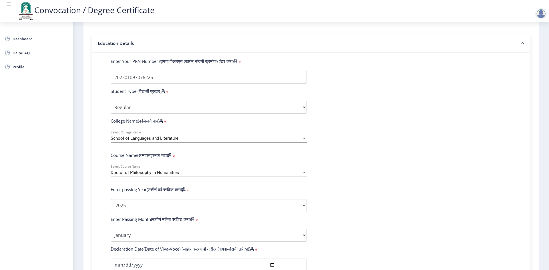
click at [182, 49] on nb-accordion-item-header "Education Details" at bounding box center [311, 43] width 438 height 19
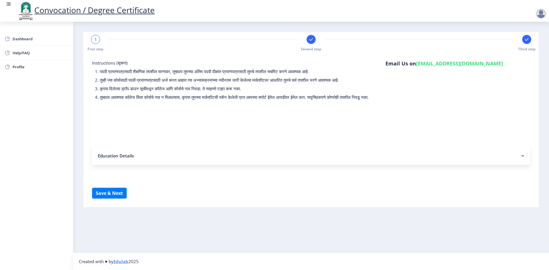
scroll to position [0, 0]
click at [113, 199] on button "Save & Next" at bounding box center [109, 193] width 35 height 11
click at [94, 39] on span "1" at bounding box center [95, 40] width 3 height 6
click at [312, 38] on rect at bounding box center [311, 40] width 6 height 6
select select "Regular"
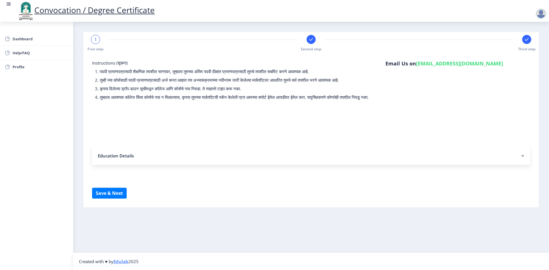
select select "January"
select select "Grade A"
click at [127, 160] on nb-accordion-item-header "Education Details" at bounding box center [311, 156] width 438 height 18
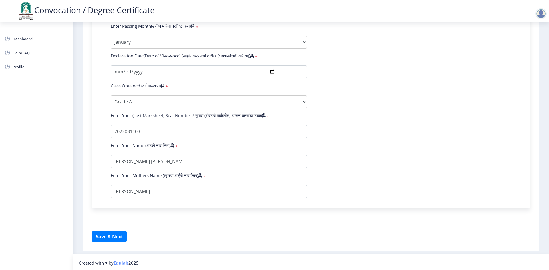
scroll to position [313, 0]
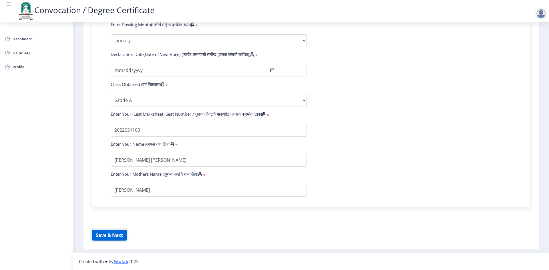
click at [114, 233] on button "Save & Next" at bounding box center [109, 235] width 35 height 11
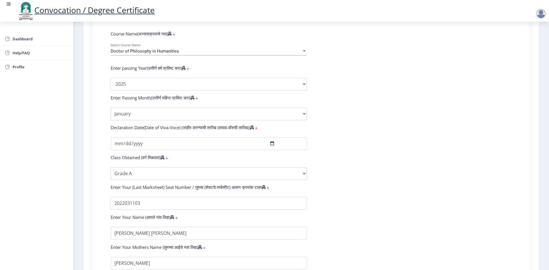
scroll to position [227, 0]
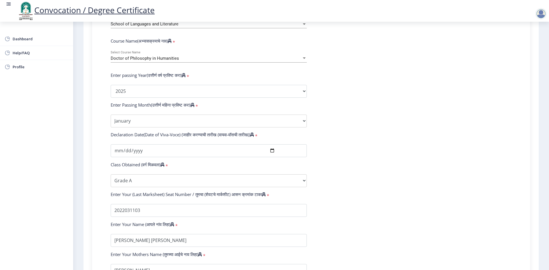
click at [121, 78] on label "Enter passing Year(उत्तीर्ण वर्ष प्रविष्ट करा)" at bounding box center [148, 75] width 75 height 6
click at [118, 57] on div "Doctor of Philosophy in Humanities Select Course Name" at bounding box center [209, 57] width 196 height 12
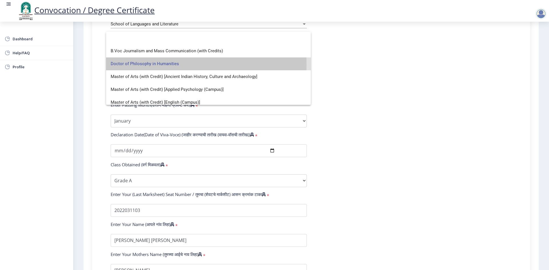
click at [121, 65] on span "Doctor of Philosophy in Humanities" at bounding box center [209, 63] width 196 height 13
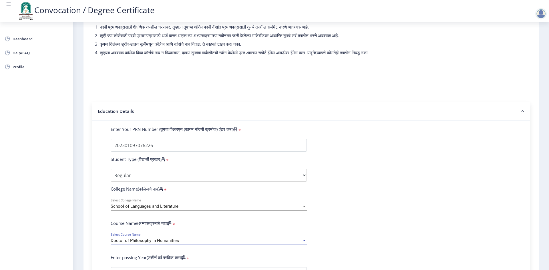
scroll to position [27, 0]
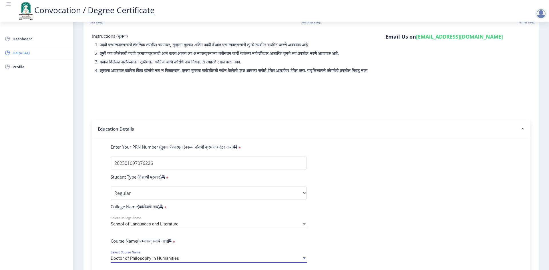
click at [38, 53] on span "Help/FAQ" at bounding box center [41, 52] width 56 height 7
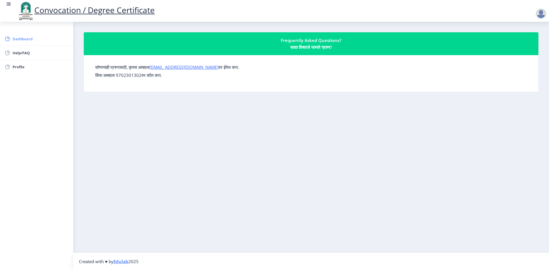
click at [27, 39] on span "Dashboard" at bounding box center [41, 38] width 56 height 7
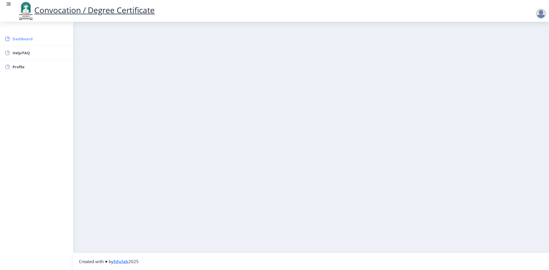
click at [32, 40] on span "Dashboard" at bounding box center [41, 38] width 56 height 7
click at [26, 55] on span "Help/FAQ" at bounding box center [41, 52] width 56 height 7
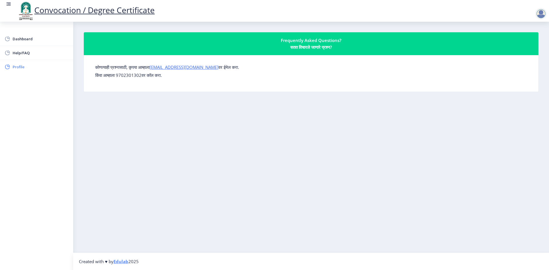
click at [30, 73] on link "Profile" at bounding box center [36, 67] width 73 height 14
select select
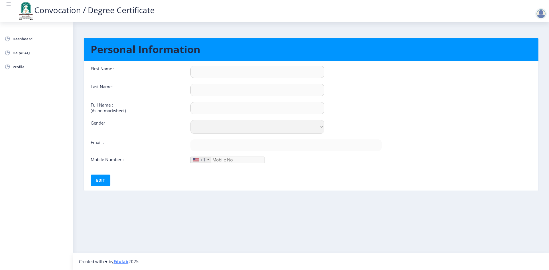
click at [113, 71] on div "First Name :" at bounding box center [136, 72] width 100 height 12
click at [27, 37] on span "Dashboard" at bounding box center [41, 38] width 56 height 7
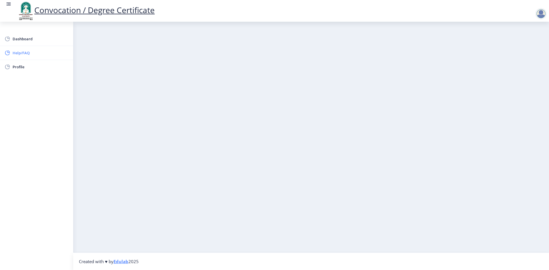
click at [29, 53] on span "Help/FAQ" at bounding box center [41, 52] width 56 height 7
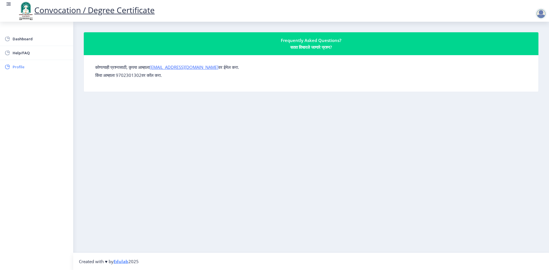
click at [26, 65] on span "Profile" at bounding box center [41, 66] width 56 height 7
select select
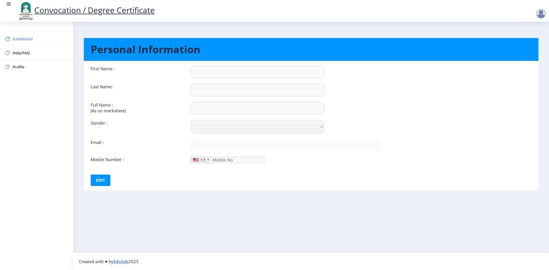
click at [25, 39] on span "Dashboard" at bounding box center [41, 38] width 56 height 7
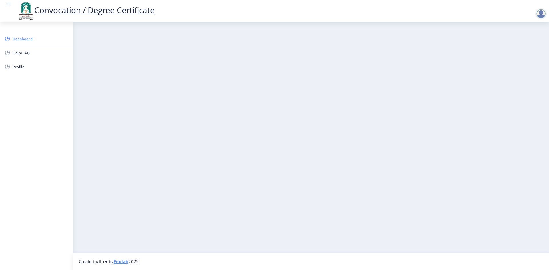
click at [22, 40] on span "Dashboard" at bounding box center [41, 38] width 56 height 7
click at [539, 13] on div at bounding box center [540, 13] width 11 height 11
click at [469, 64] on nb-layout-column at bounding box center [311, 137] width 476 height 231
